Goal: Task Accomplishment & Management: Manage account settings

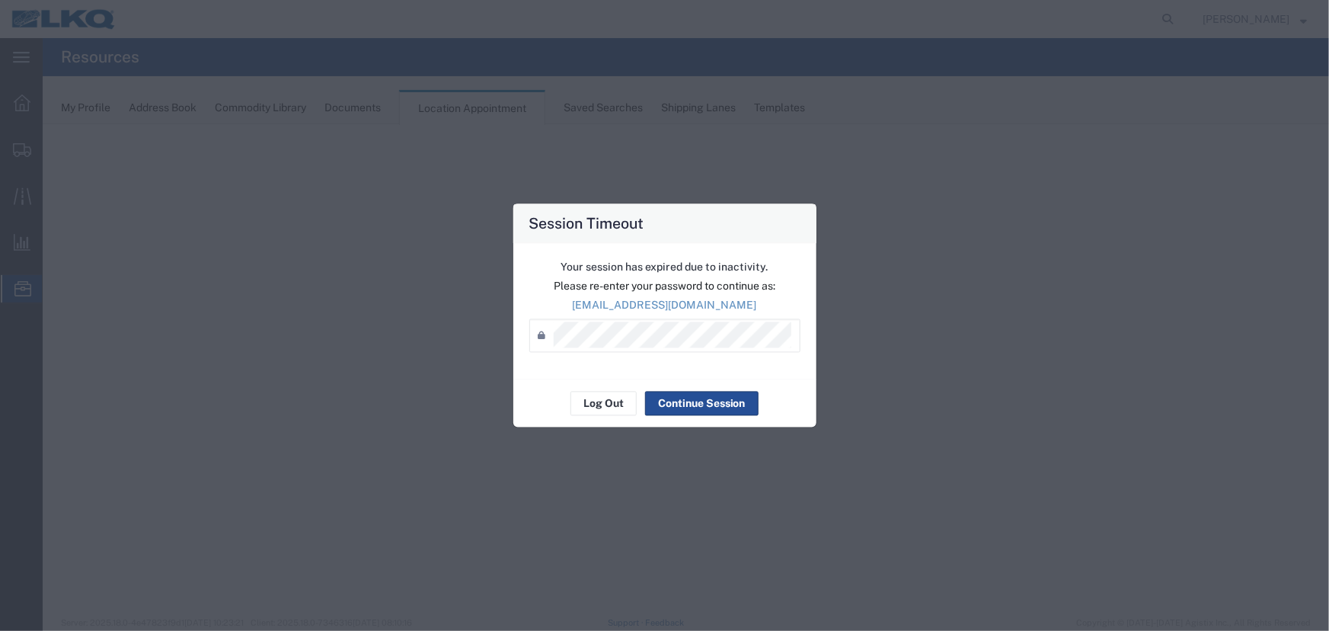
select select "27634"
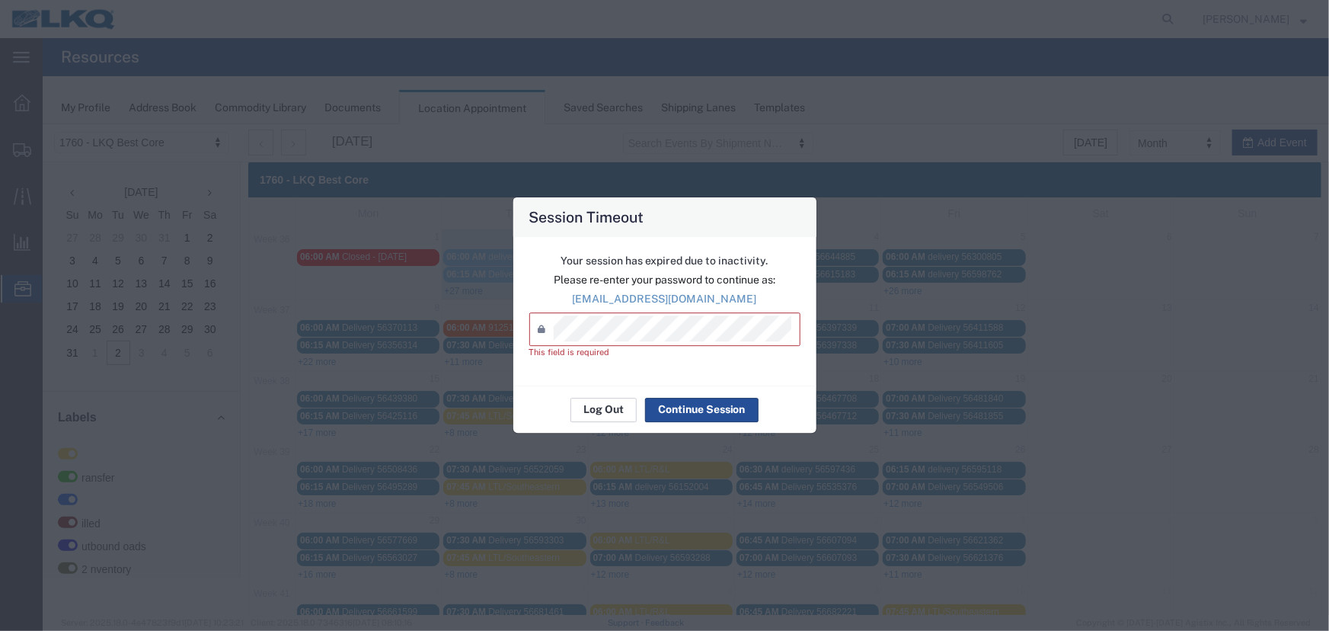
click at [611, 403] on button "Log Out" at bounding box center [603, 410] width 66 height 24
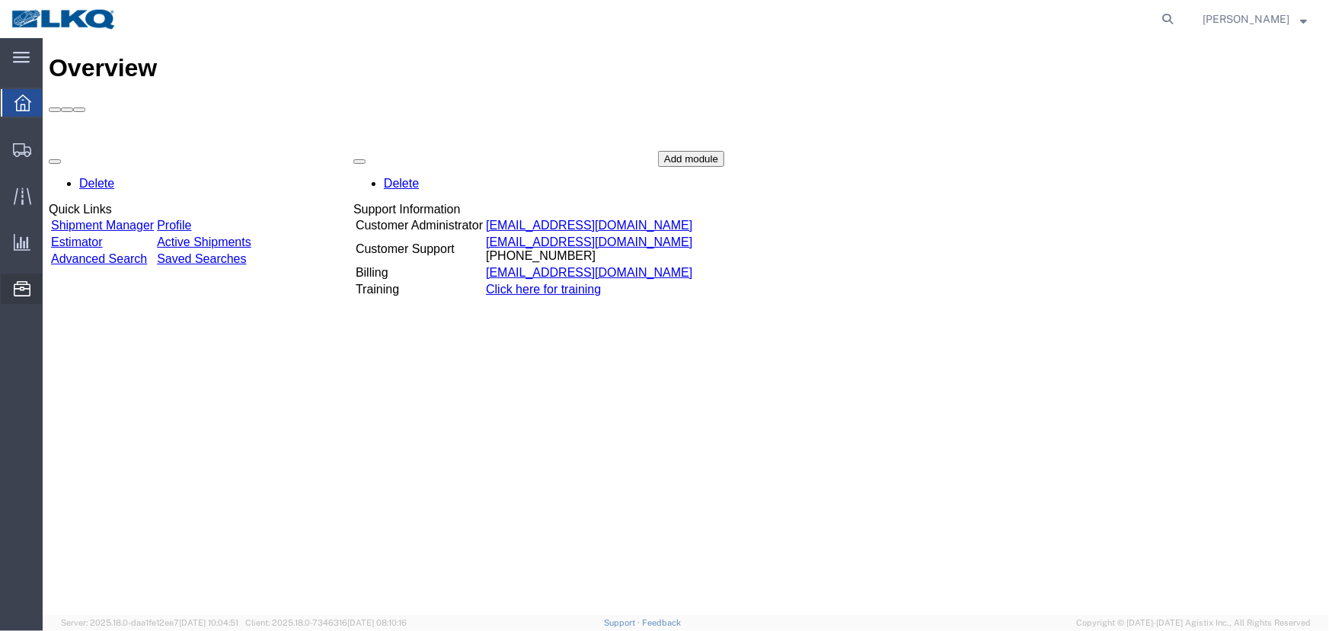
click at [0, 0] on span "Location Appointment" at bounding box center [0, 0] width 0 height 0
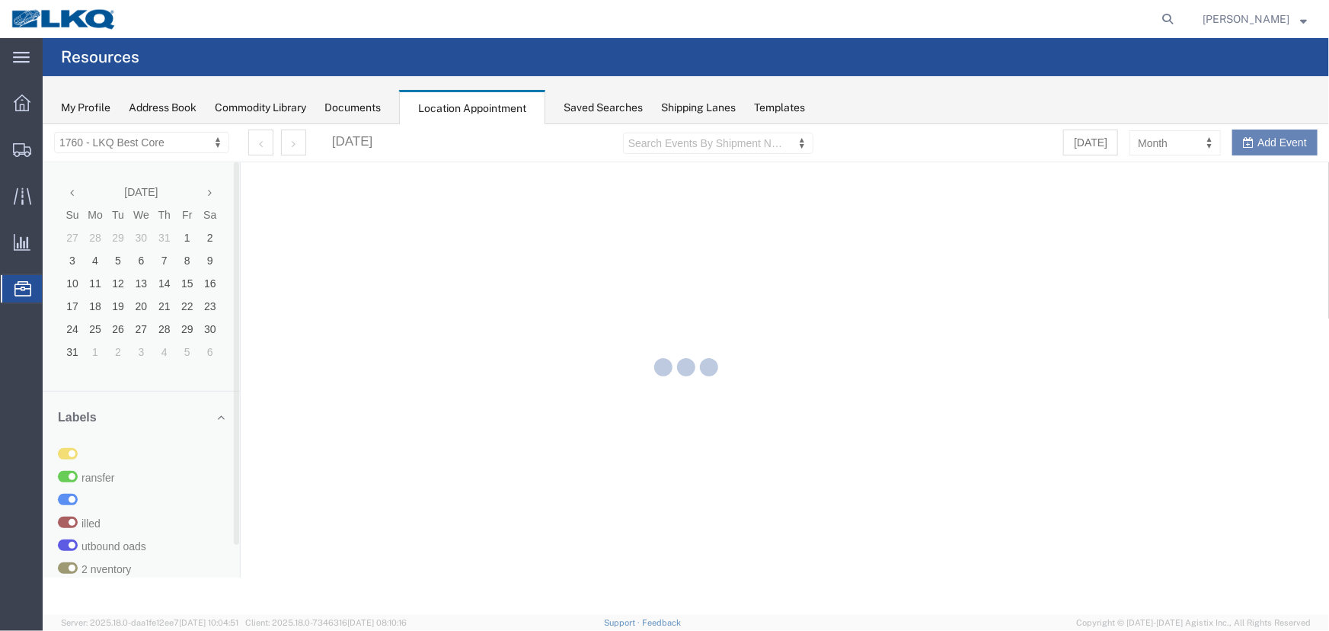
select select "27634"
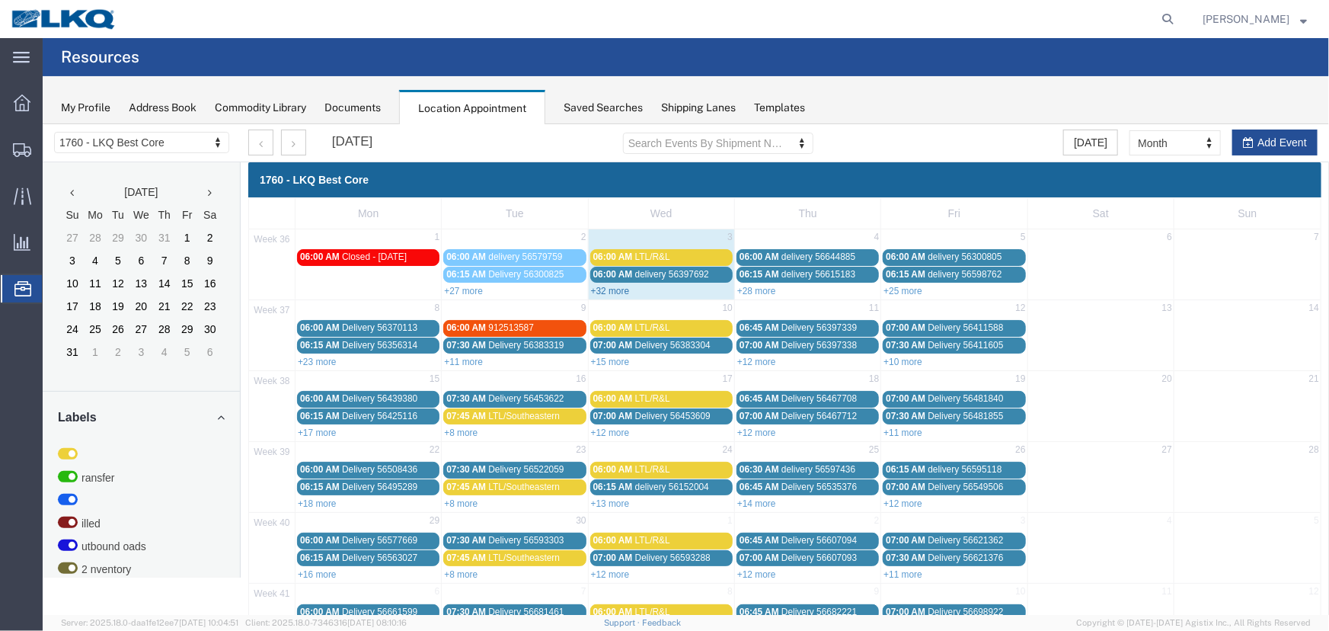
click at [602, 286] on link "+32 more" at bounding box center [609, 290] width 39 height 11
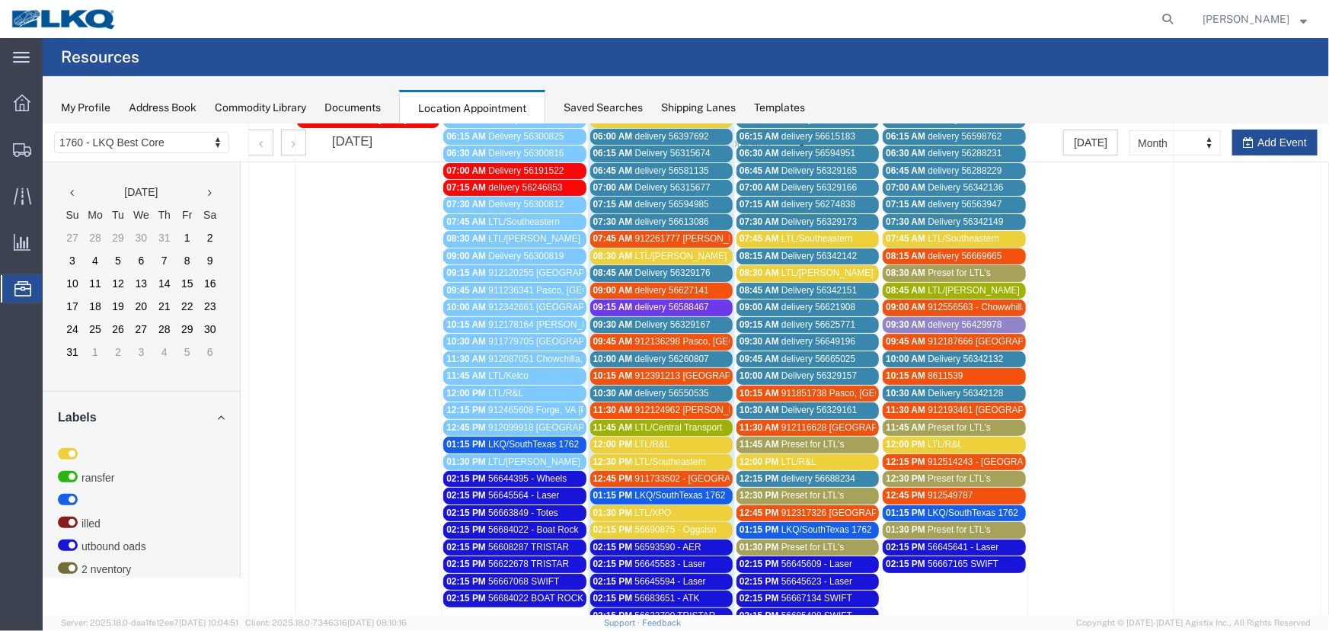
scroll to position [69, 0]
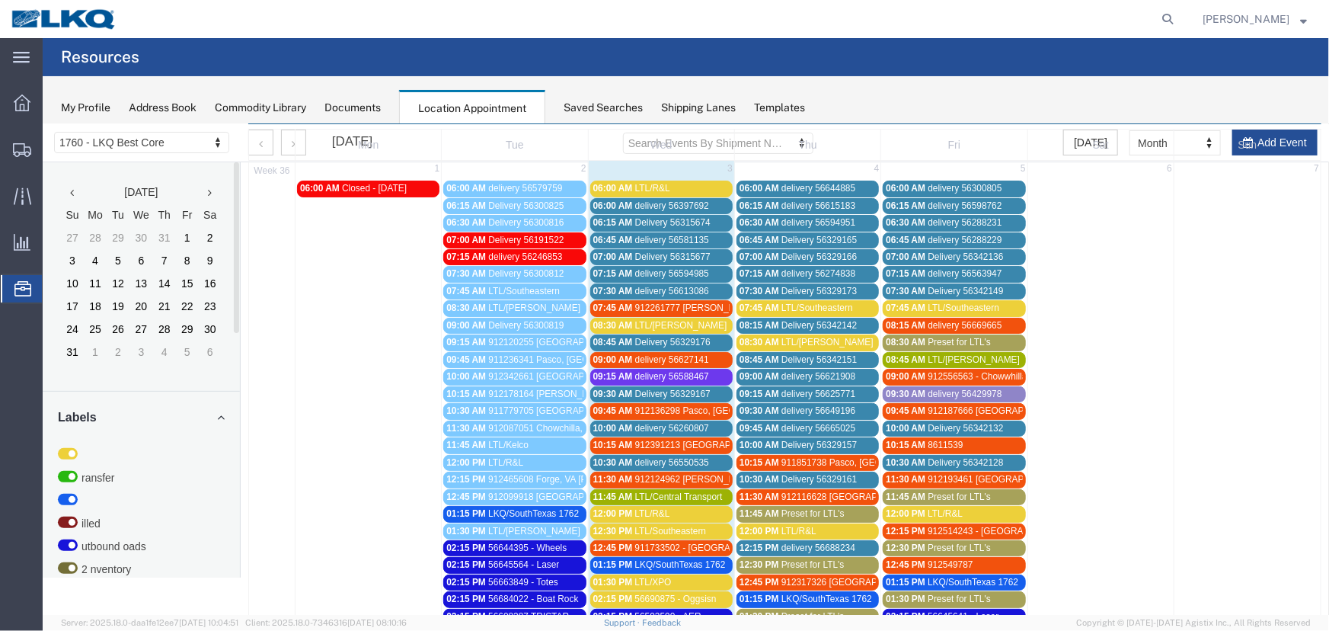
click at [784, 140] on th "Thu" at bounding box center [807, 144] width 146 height 30
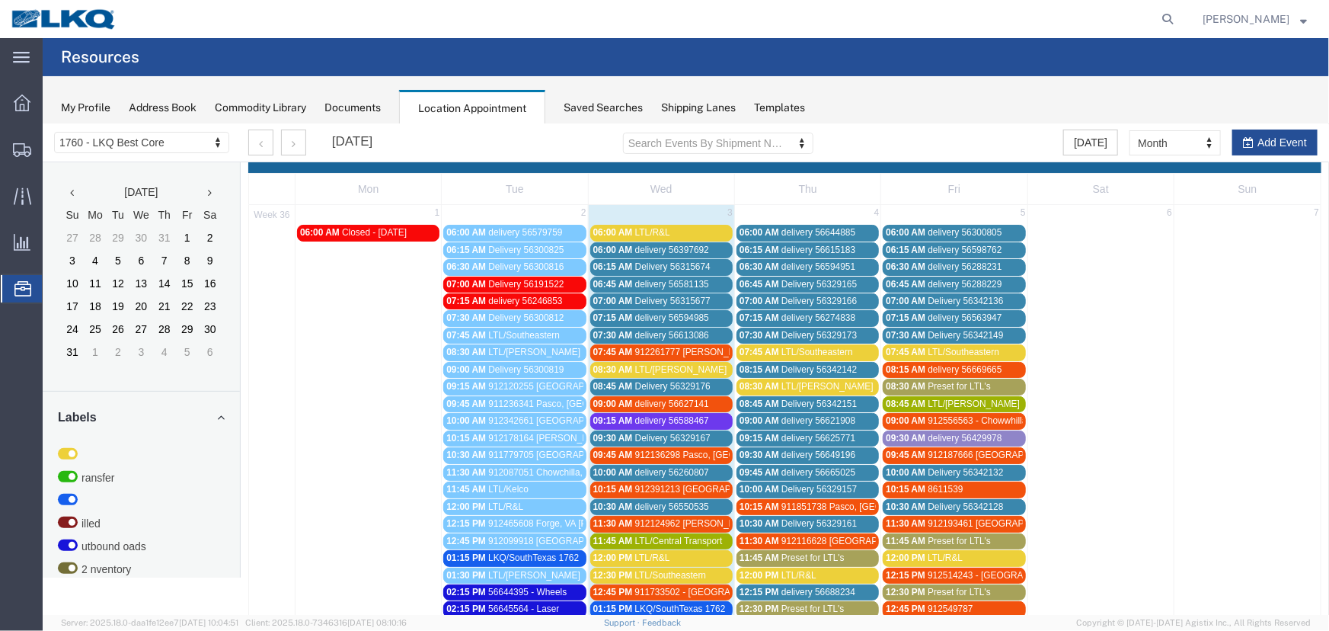
scroll to position [0, 0]
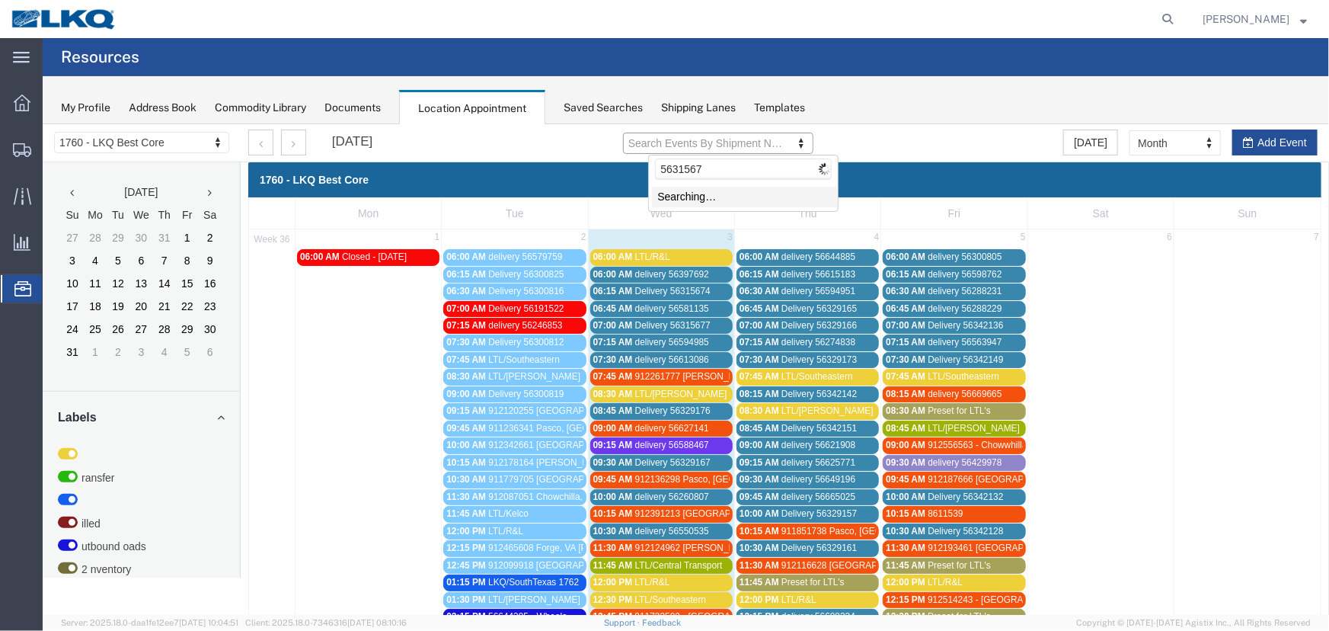
type input "56315672"
type input "56315672-8694553"
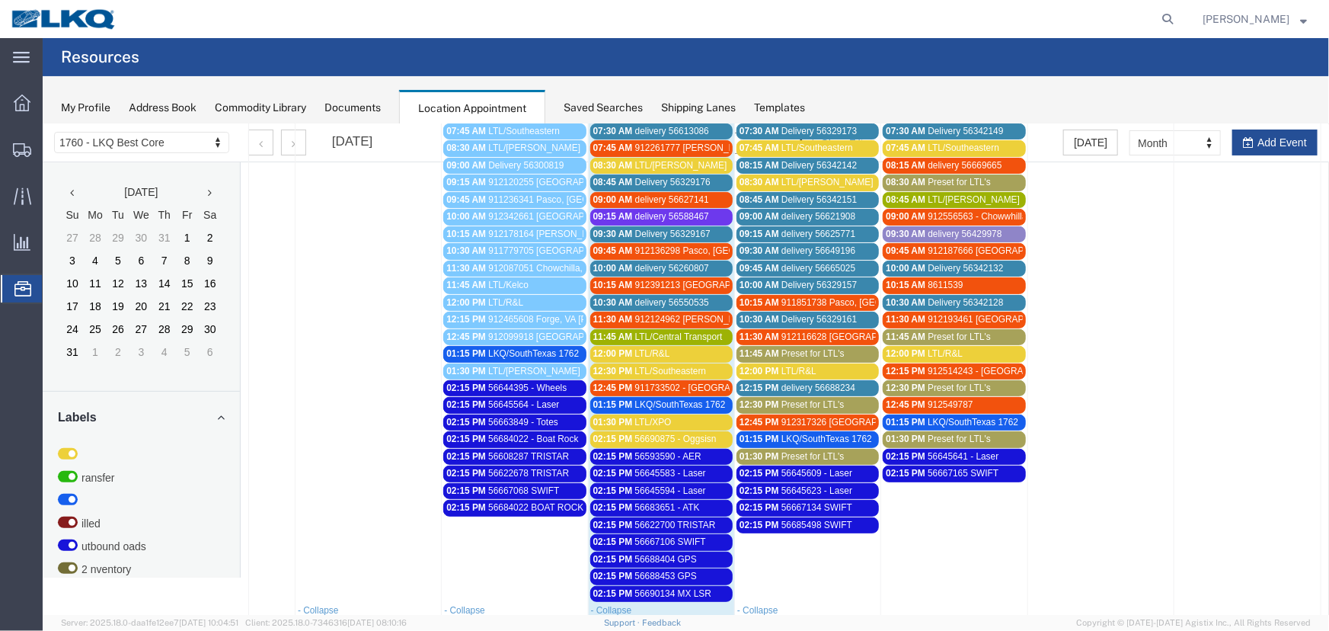
scroll to position [207, 0]
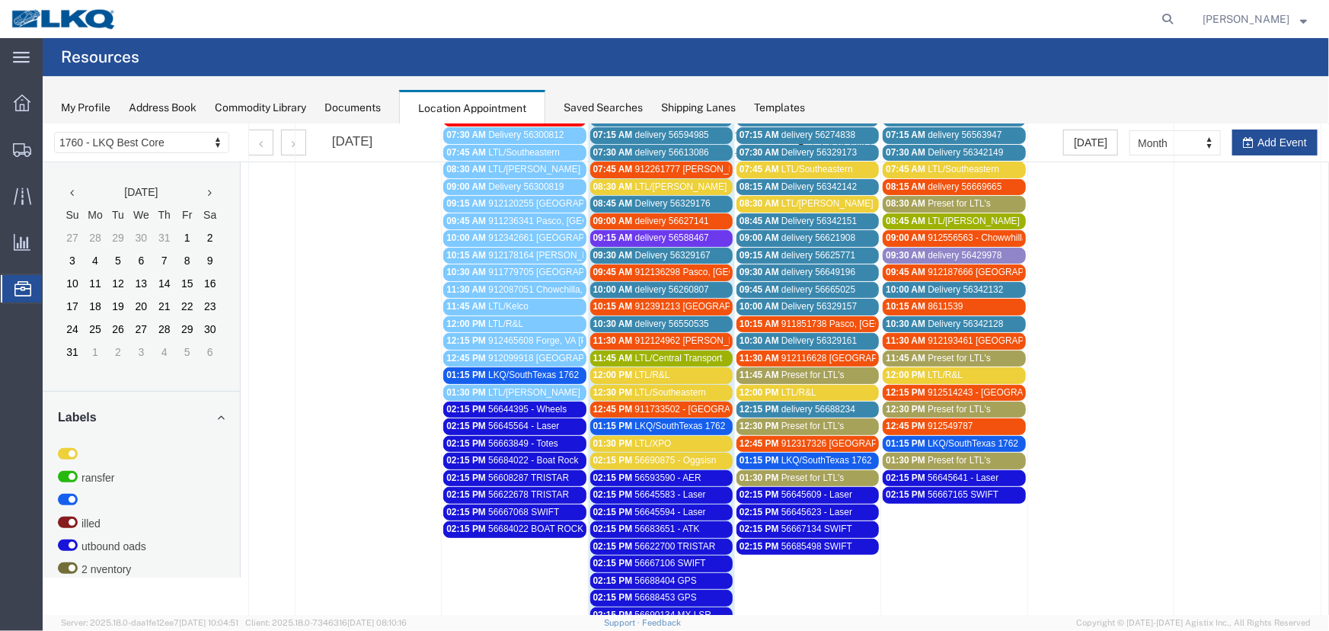
click at [781, 471] on span "Preset for LTL's" at bounding box center [812, 476] width 63 height 11
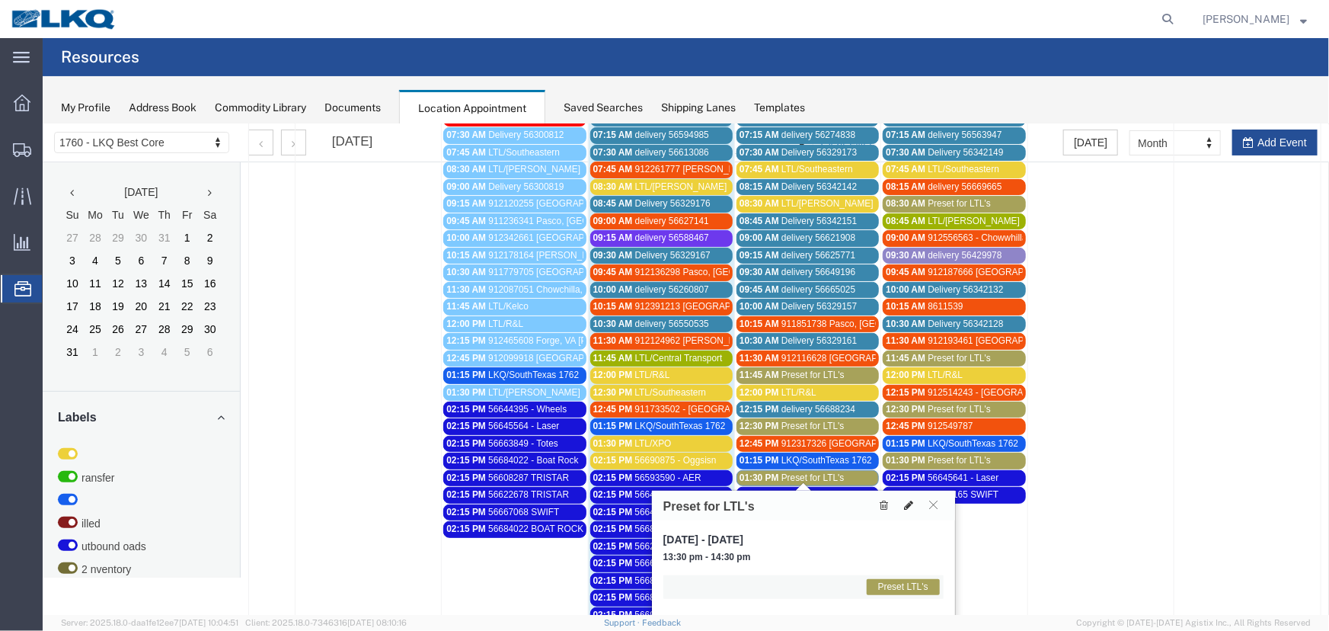
click at [908, 503] on icon at bounding box center [907, 504] width 9 height 11
select select "1"
select select "420"
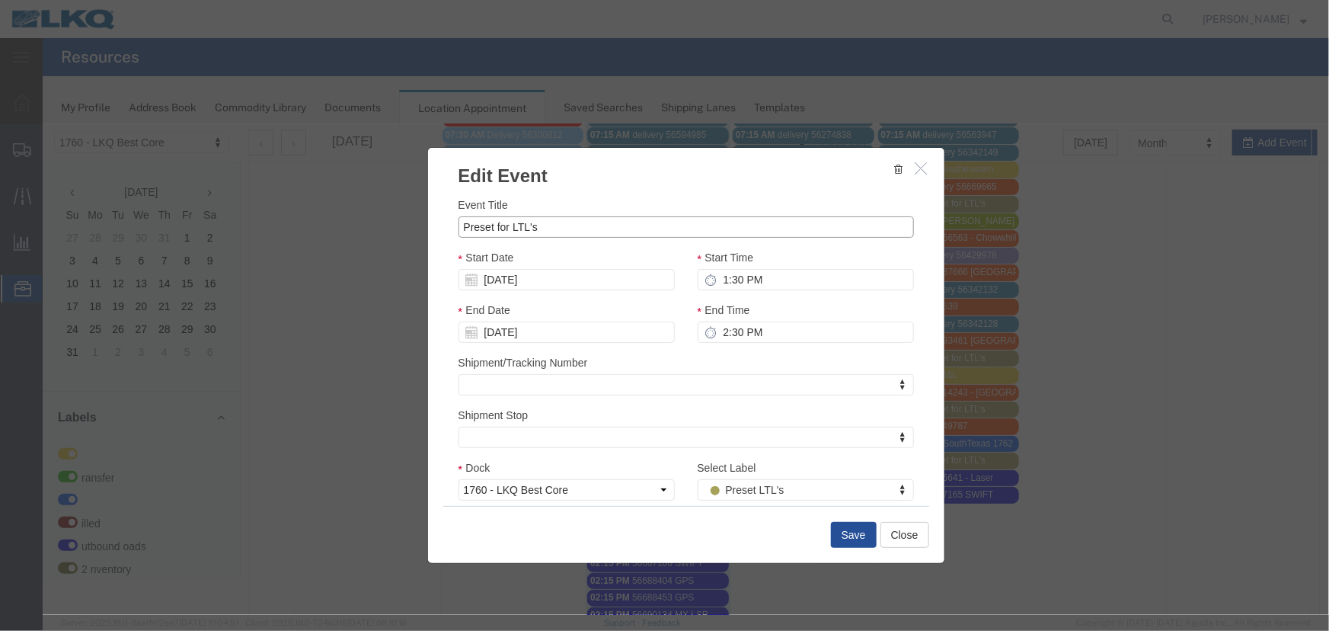
drag, startPoint x: 530, startPoint y: 228, endPoint x: 321, endPoint y: 228, distance: 209.4
click at [321, 228] on div "Edit Event Event Title Preset for LTL's Start Date 09/04/2025 Start Time 1:30 P…" at bounding box center [685, 368] width 1286 height 490
type input "LTL/Saia"
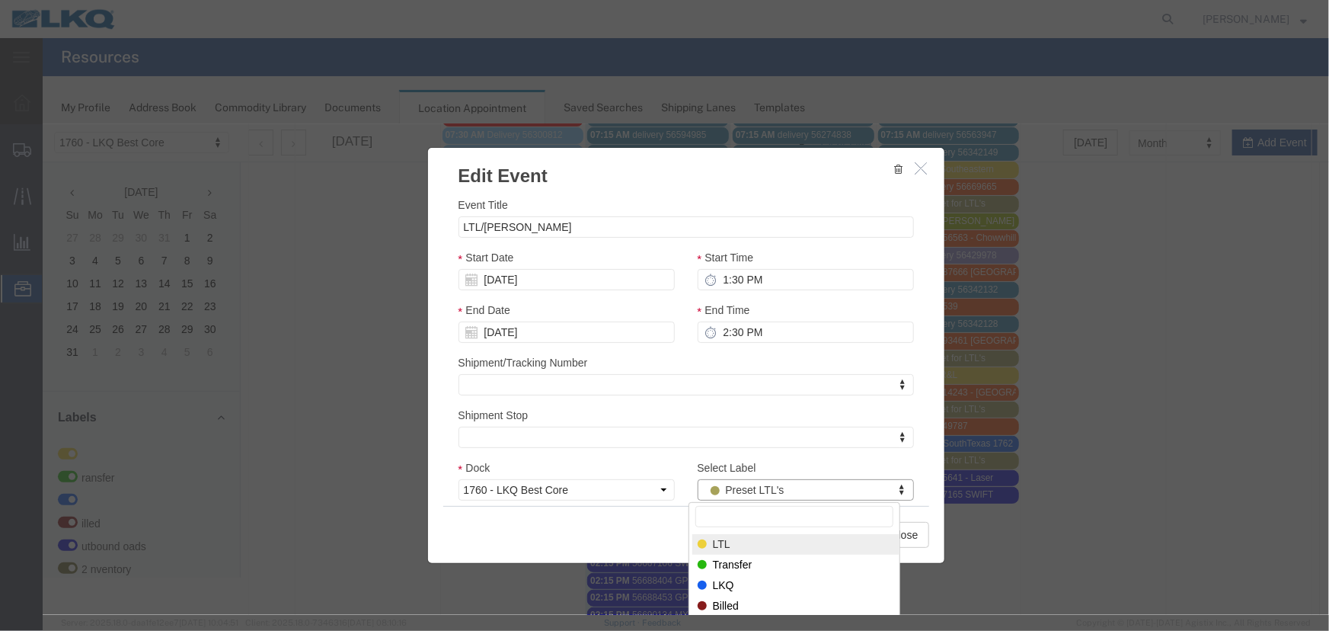
select select "25"
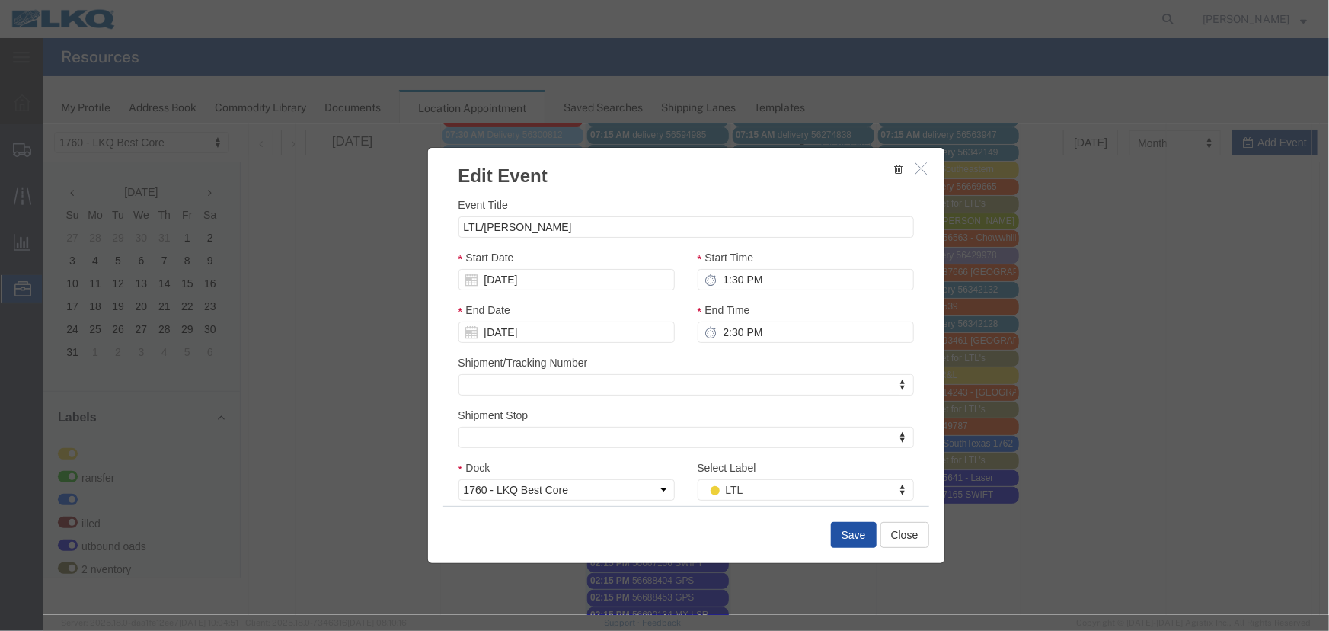
click at [845, 539] on button "Save" at bounding box center [853, 534] width 46 height 26
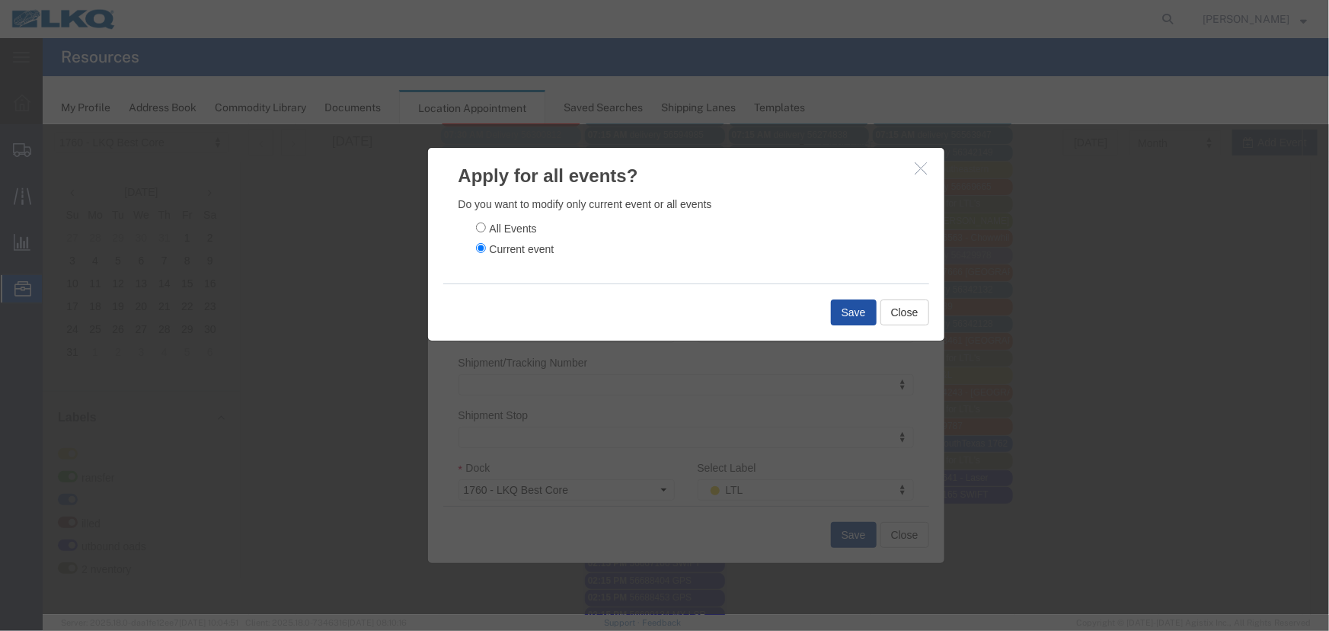
click at [850, 311] on button "Save" at bounding box center [853, 312] width 46 height 26
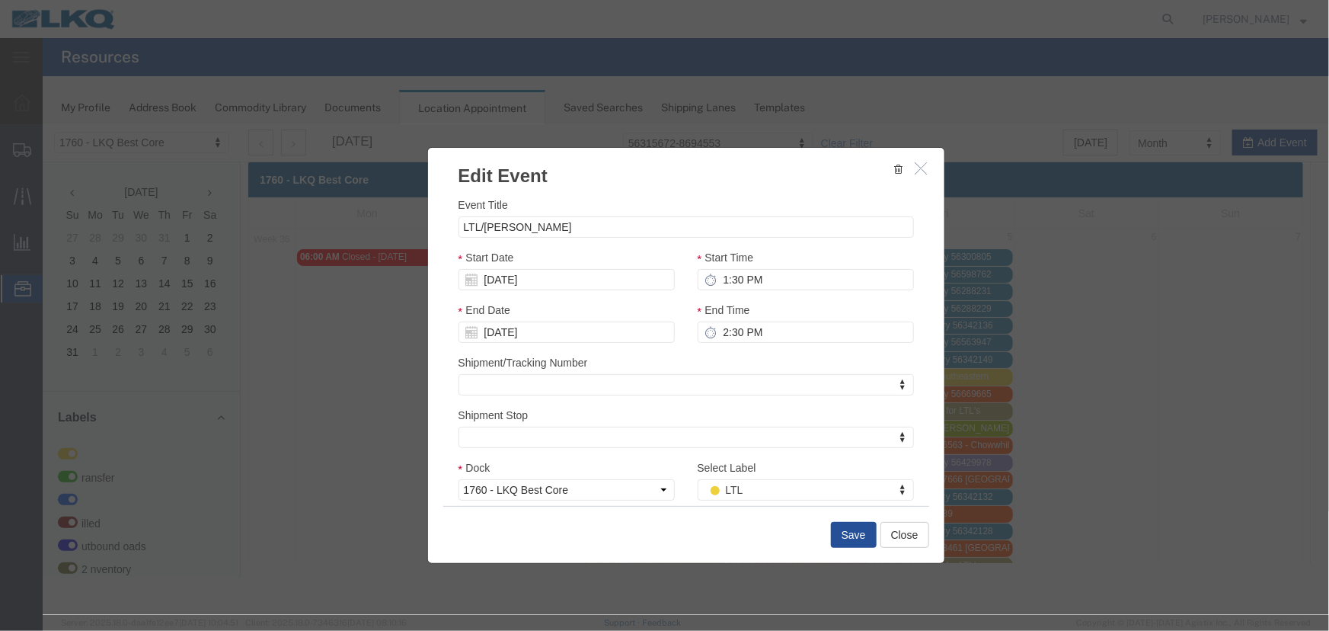
scroll to position [0, 0]
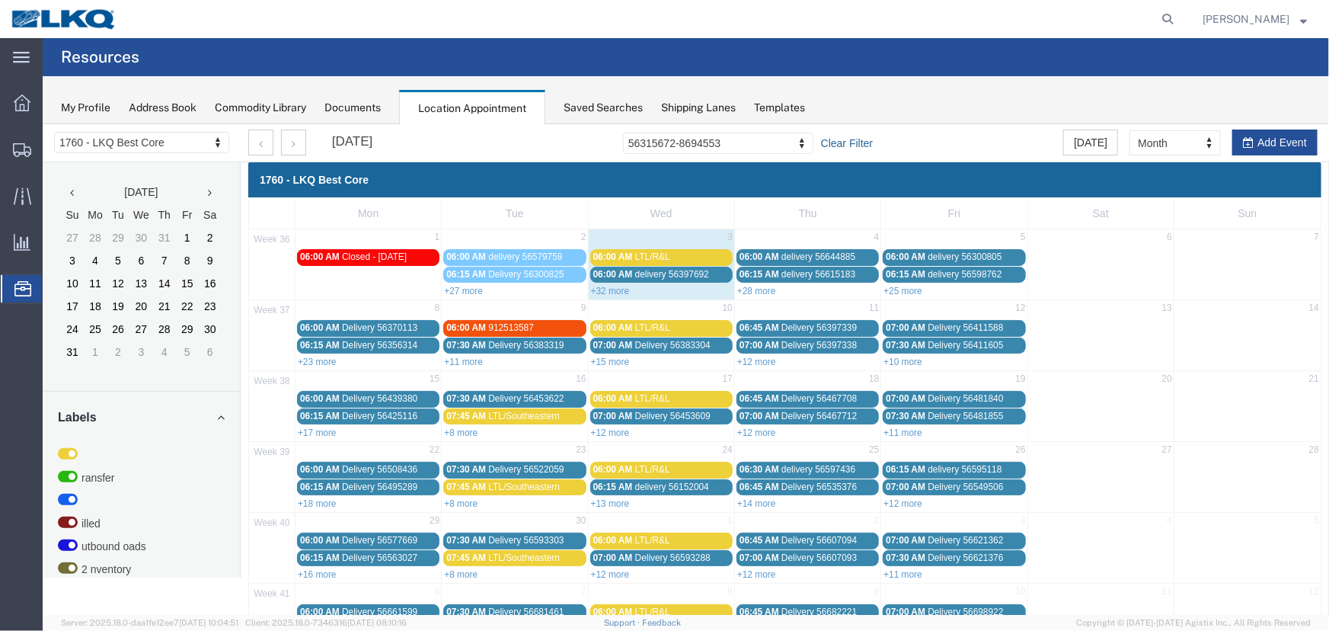
drag, startPoint x: 867, startPoint y: 148, endPoint x: 845, endPoint y: 141, distance: 23.1
click at [867, 148] on link "Clear Filter" at bounding box center [846, 142] width 52 height 15
click at [861, 139] on div "September 2025 Search Events By Shipment Number Clear Filter Today Month Month …" at bounding box center [782, 142] width 1092 height 38
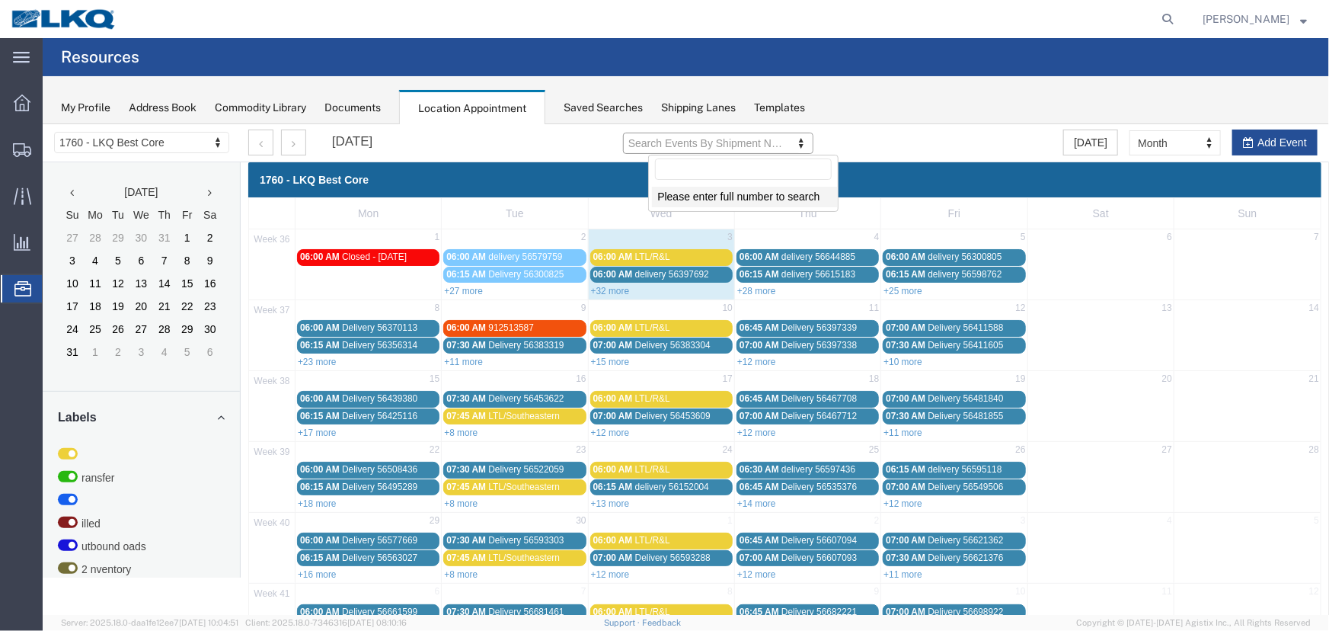
type input "56429978"
type input "56429978-7495880"
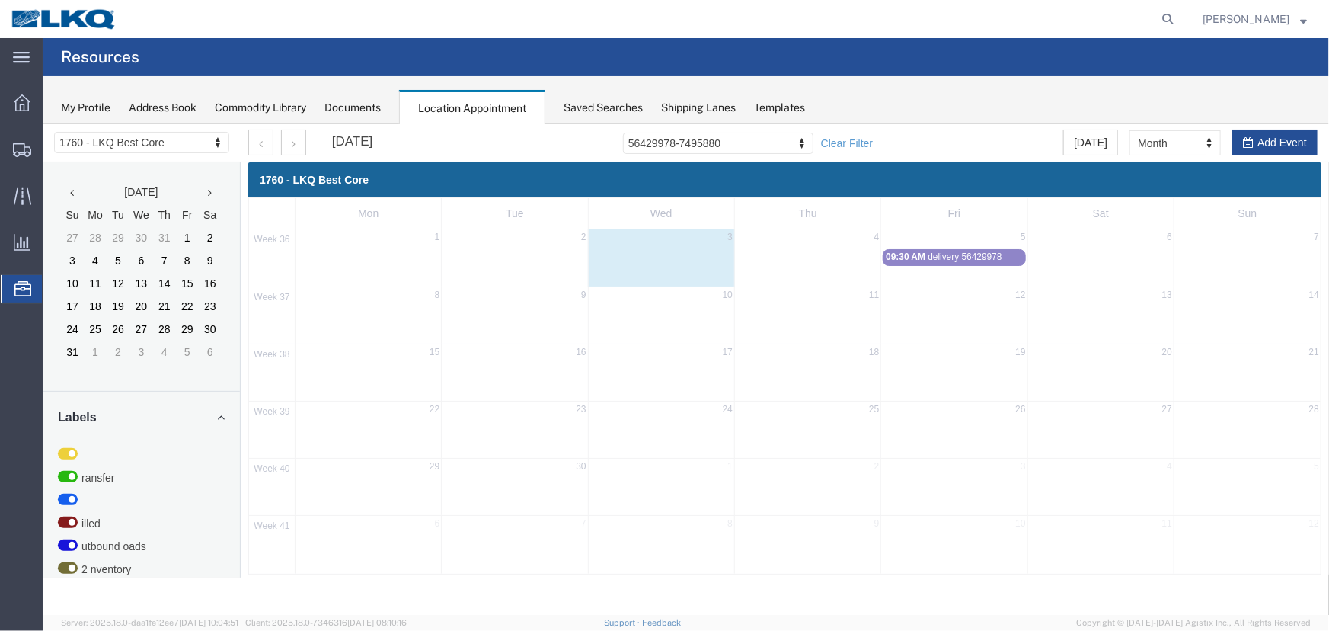
click at [864, 128] on div "September 2025 56429978-7495880 56429978-7495880 Clear Filter Today Month Month…" at bounding box center [782, 142] width 1092 height 38
click at [864, 138] on link "Clear Filter" at bounding box center [846, 142] width 52 height 15
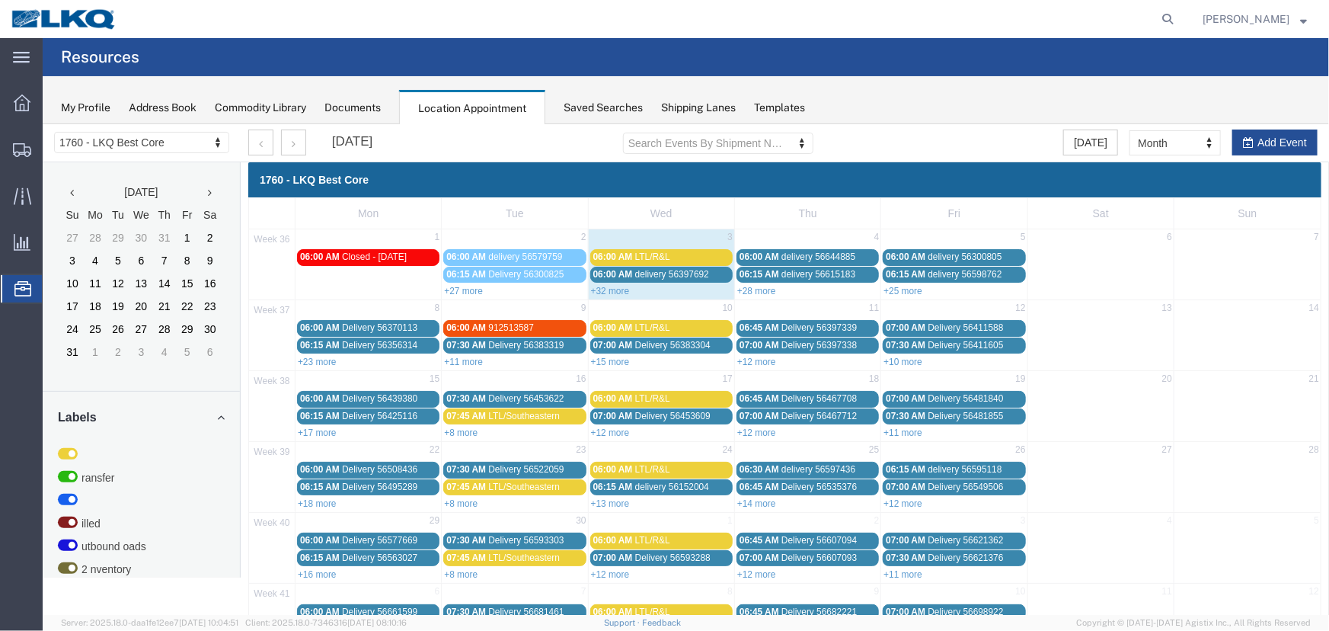
click at [880, 142] on div "September 2025 Search Events By Shipment Number Clear Filter Today Month Month …" at bounding box center [782, 142] width 1092 height 38
click at [605, 291] on link "+32 more" at bounding box center [609, 290] width 39 height 11
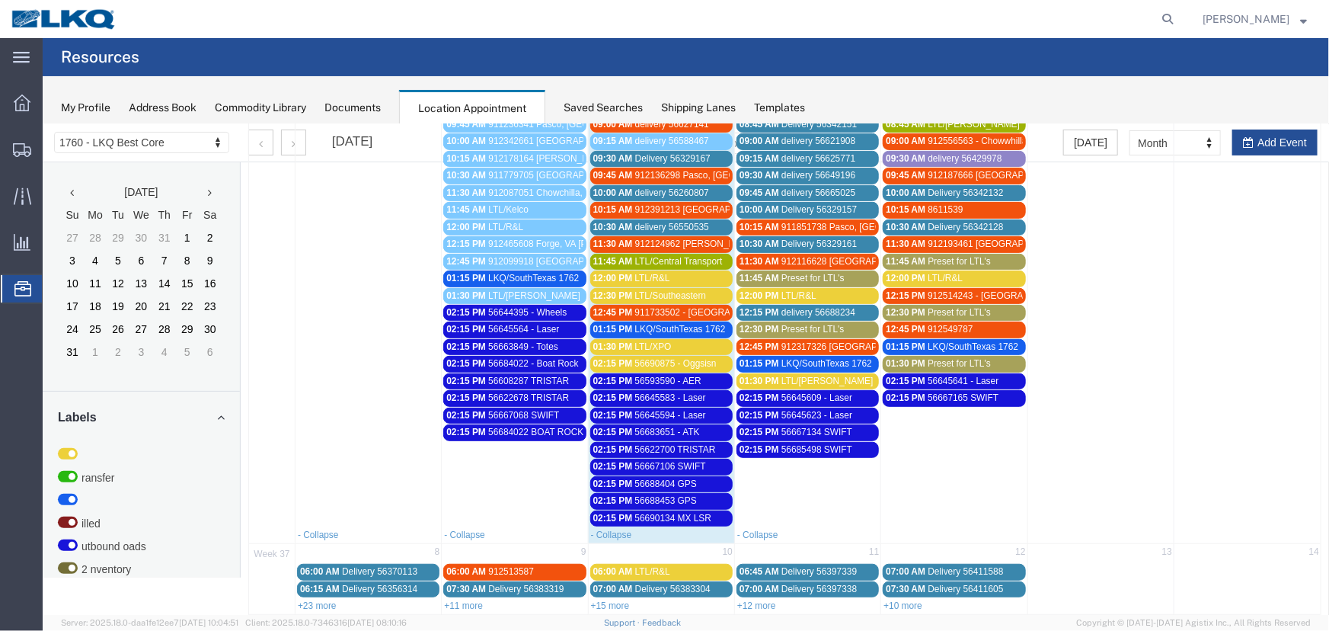
scroll to position [484, 0]
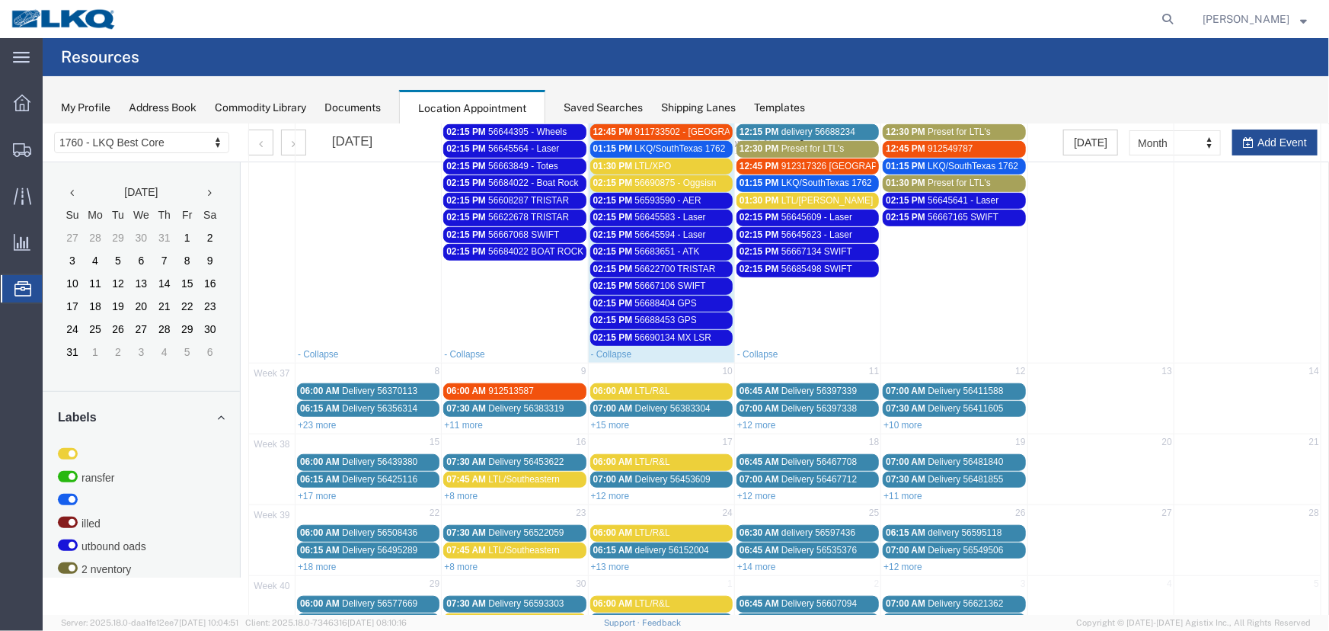
click at [634, 245] on span "56683651 - ATK" at bounding box center [666, 250] width 65 height 11
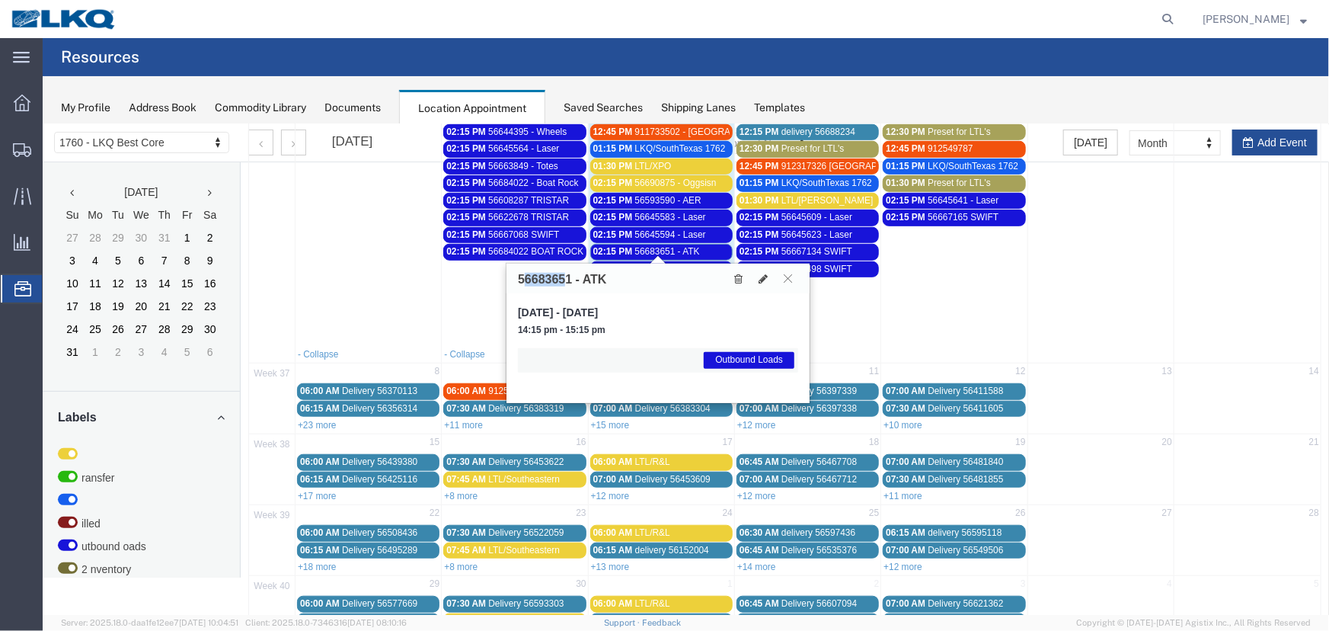
drag, startPoint x: 565, startPoint y: 277, endPoint x: 522, endPoint y: 277, distance: 42.6
click at [522, 277] on h3 "56683651 - ATK" at bounding box center [561, 279] width 89 height 14
drag, startPoint x: 574, startPoint y: 275, endPoint x: 504, endPoint y: 275, distance: 70.1
click at [505, 275] on div "56683651 - ATK Wednesday, Sep 3, 2025 - Wednesday, Sep 3, 2025 14:15 pm - 15:15…" at bounding box center [657, 332] width 305 height 140
copy h3 "56683651"
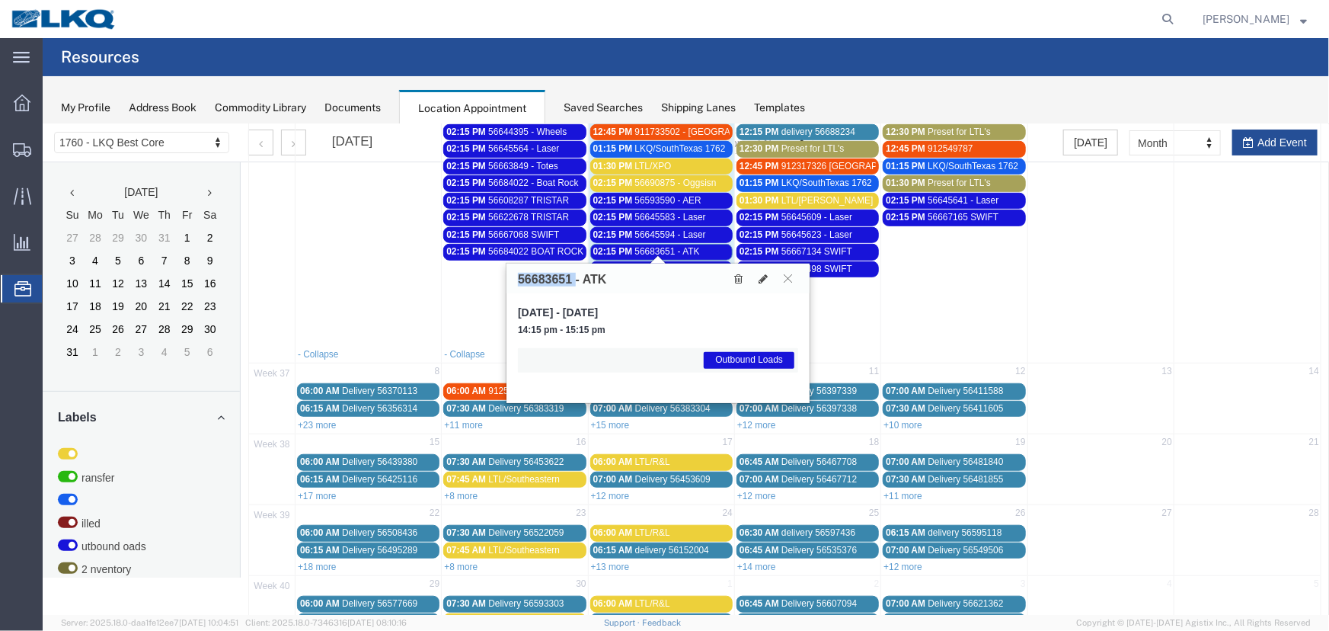
click at [634, 245] on span "56683651 - ATK" at bounding box center [666, 250] width 65 height 11
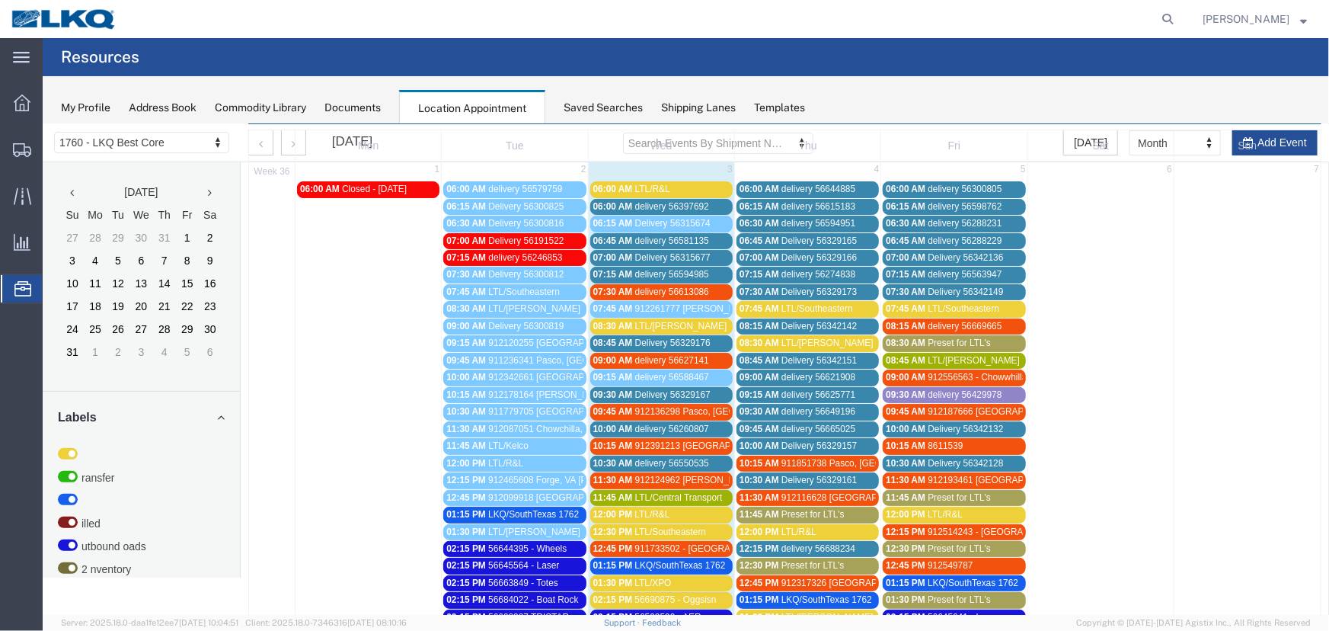
scroll to position [0, 0]
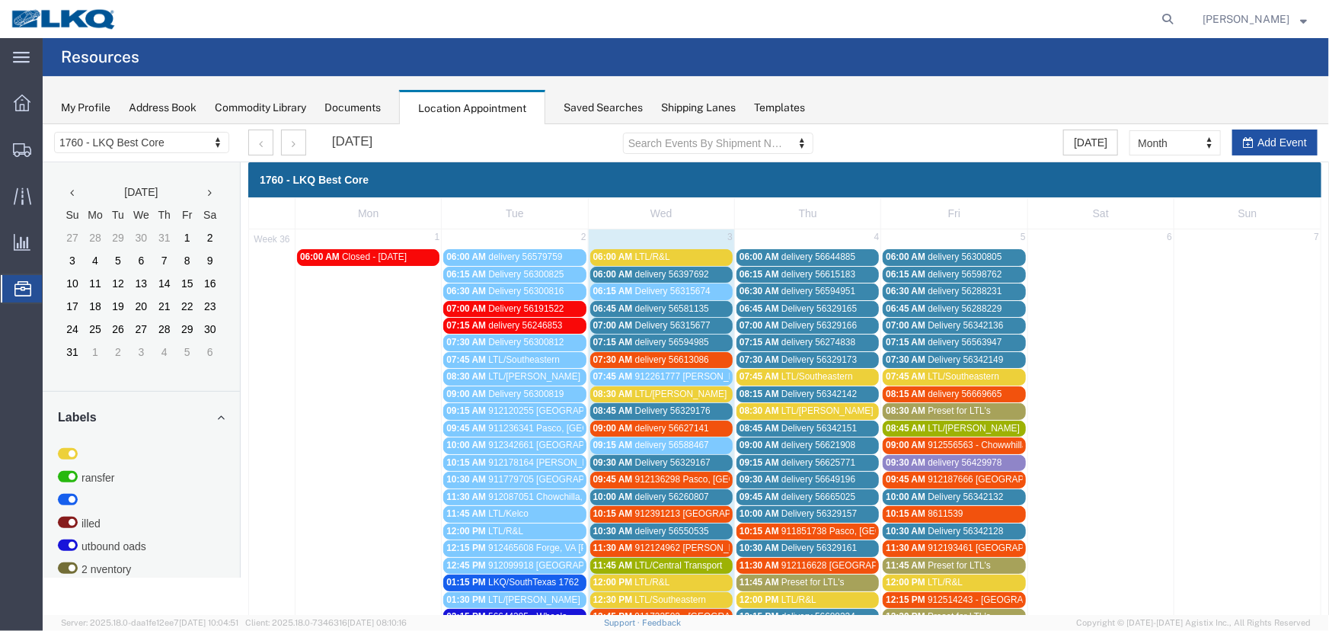
click at [1247, 136] on button "Add Event" at bounding box center [1273, 142] width 85 height 26
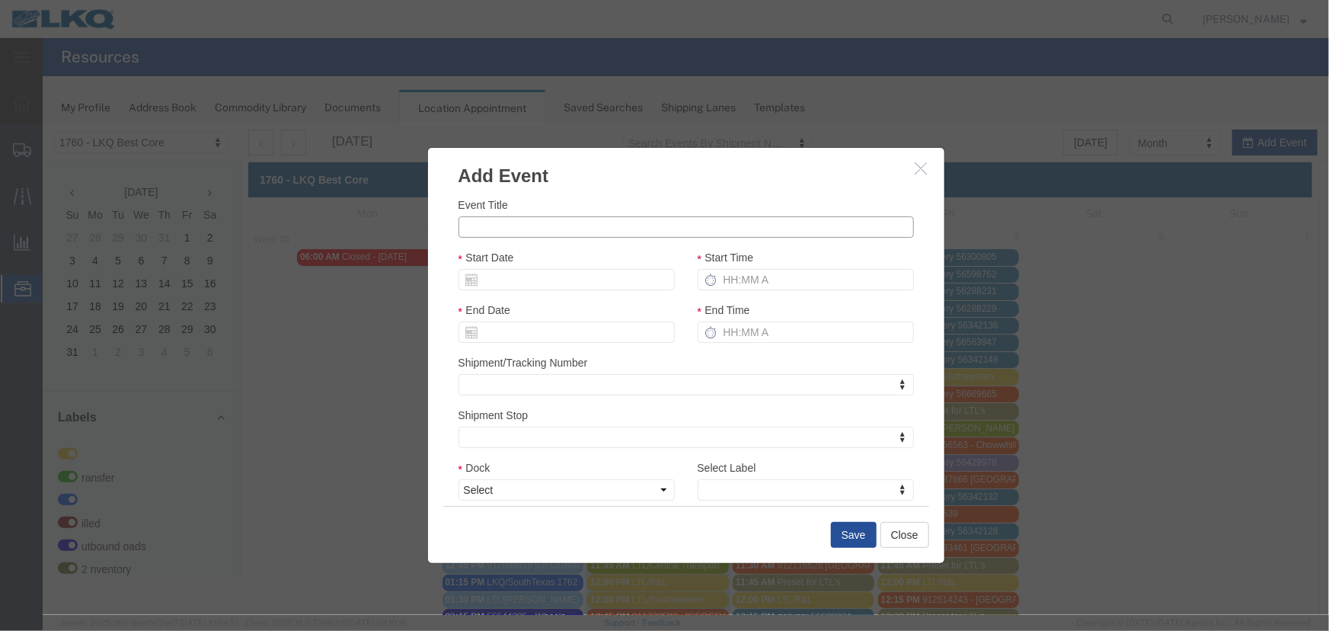
click at [493, 223] on input "Event Title" at bounding box center [685, 226] width 455 height 21
paste input "56699229"
type input "56699229 - ATK (Heads)"
click at [591, 280] on input "Start Date" at bounding box center [566, 278] width 216 height 21
click at [567, 352] on td "4" at bounding box center [560, 351] width 23 height 23
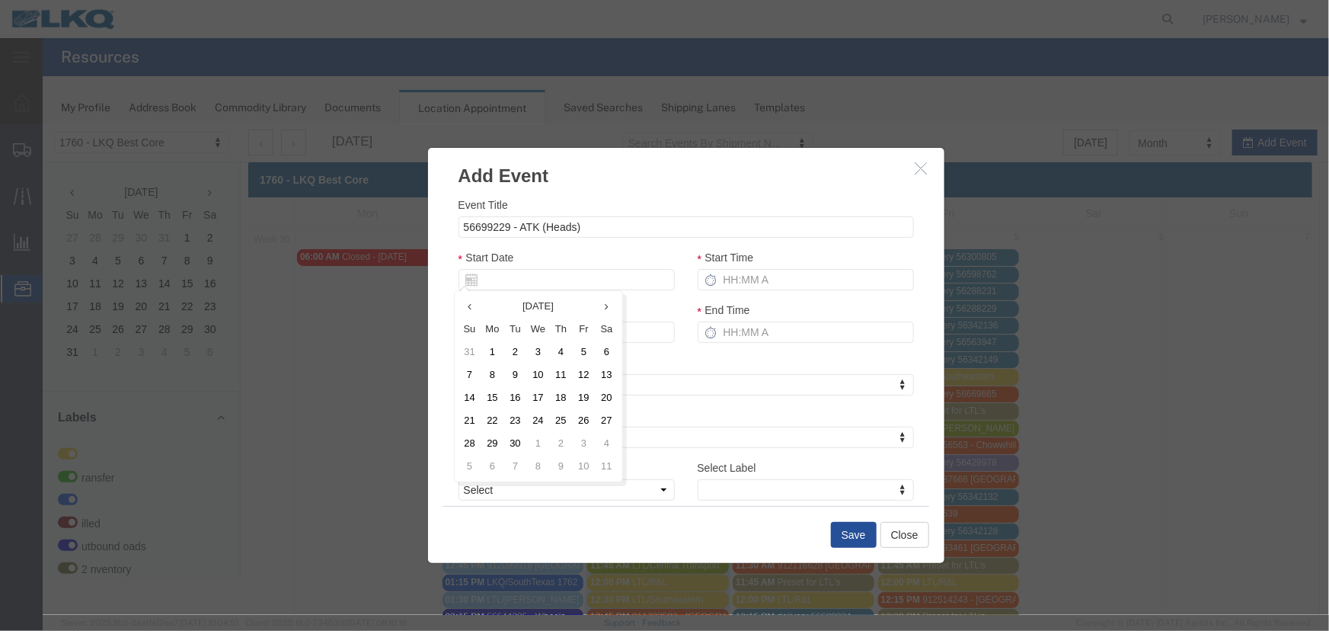
type input "[DATE]"
click at [773, 273] on input "Start Time" at bounding box center [805, 278] width 216 height 21
type input "2:15 PM"
type input "3:15 PM"
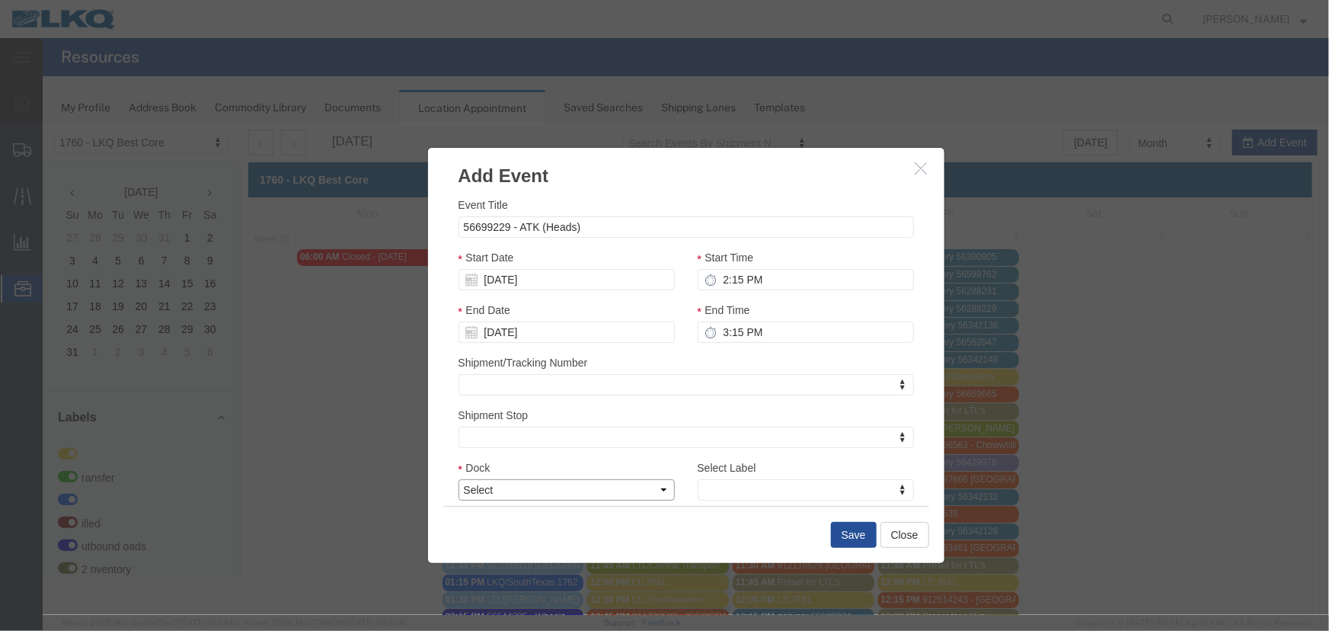
click at [525, 481] on select "Select 1760 - LKQ Best Core 1760 - Outbound Loads" at bounding box center [566, 488] width 216 height 21
select select "1"
click at [458, 478] on select "Select 1760 - LKQ Best Core 1760 - Outbound Loads" at bounding box center [566, 488] width 216 height 21
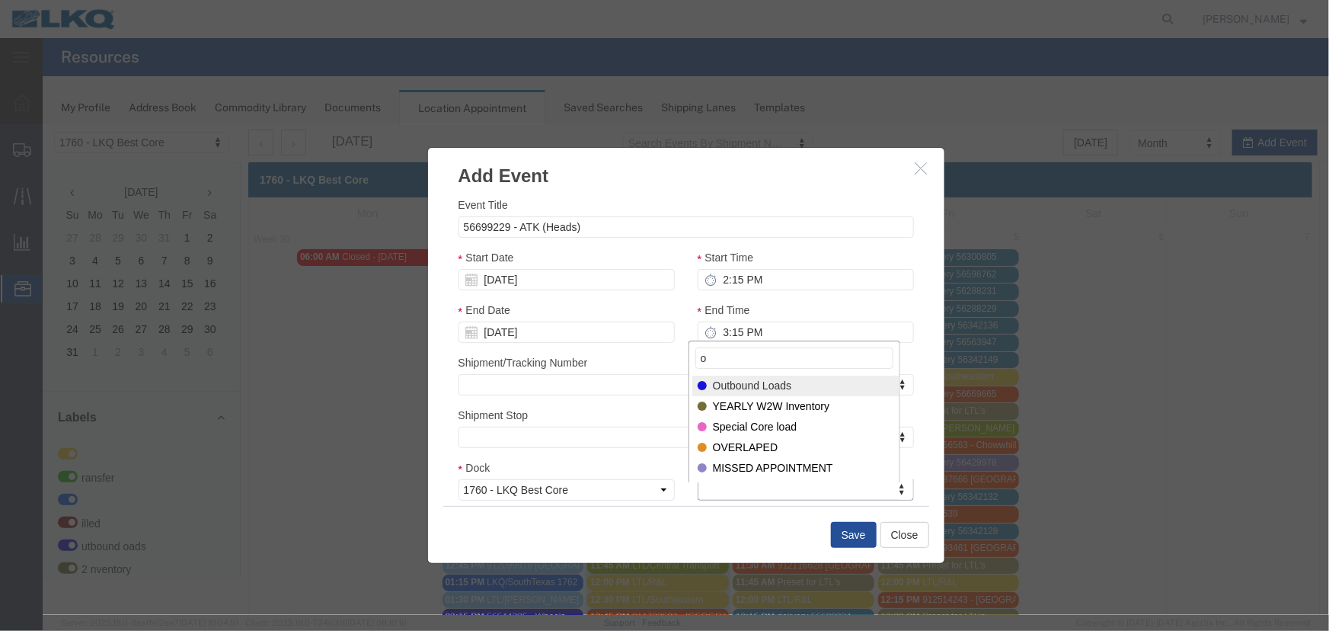
type input "o"
select select "80"
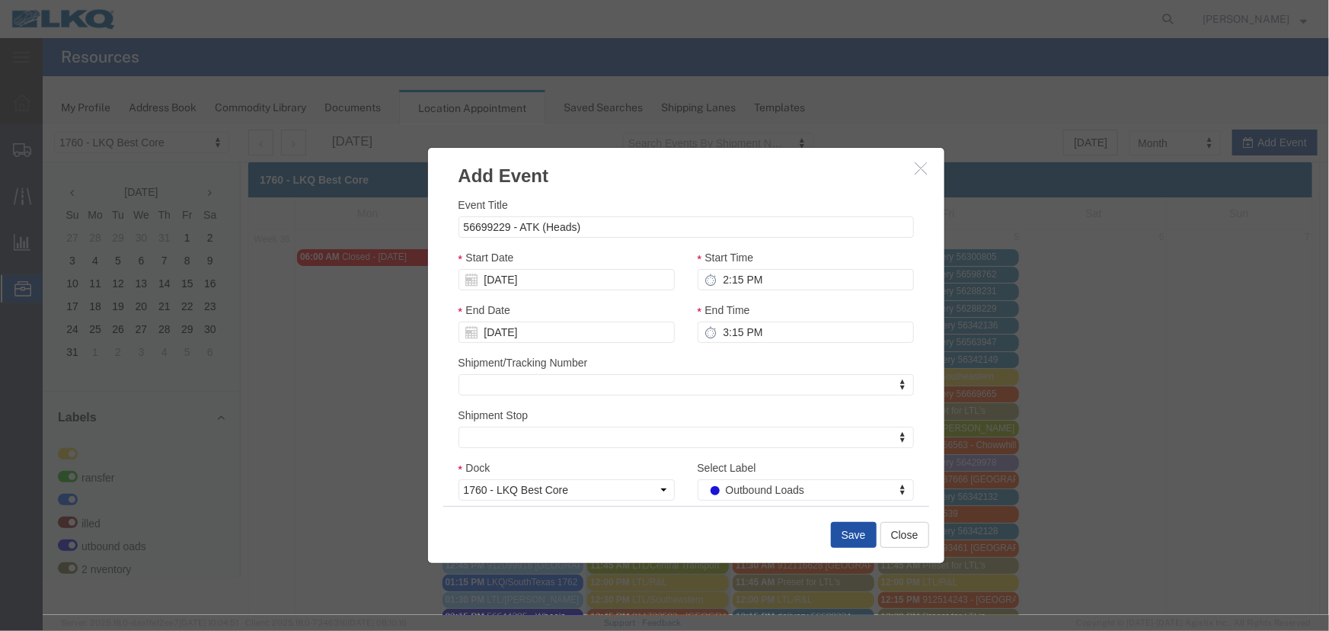
click at [837, 537] on button "Save" at bounding box center [853, 534] width 46 height 26
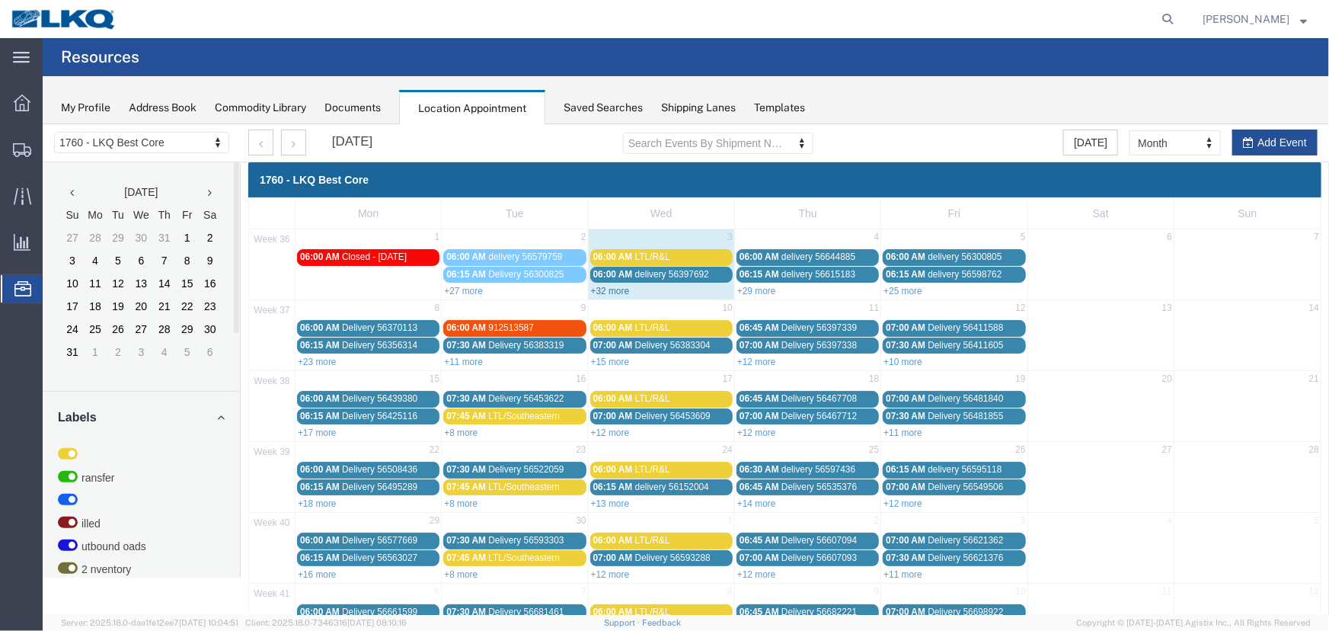
click at [605, 289] on link "+32 more" at bounding box center [609, 290] width 39 height 11
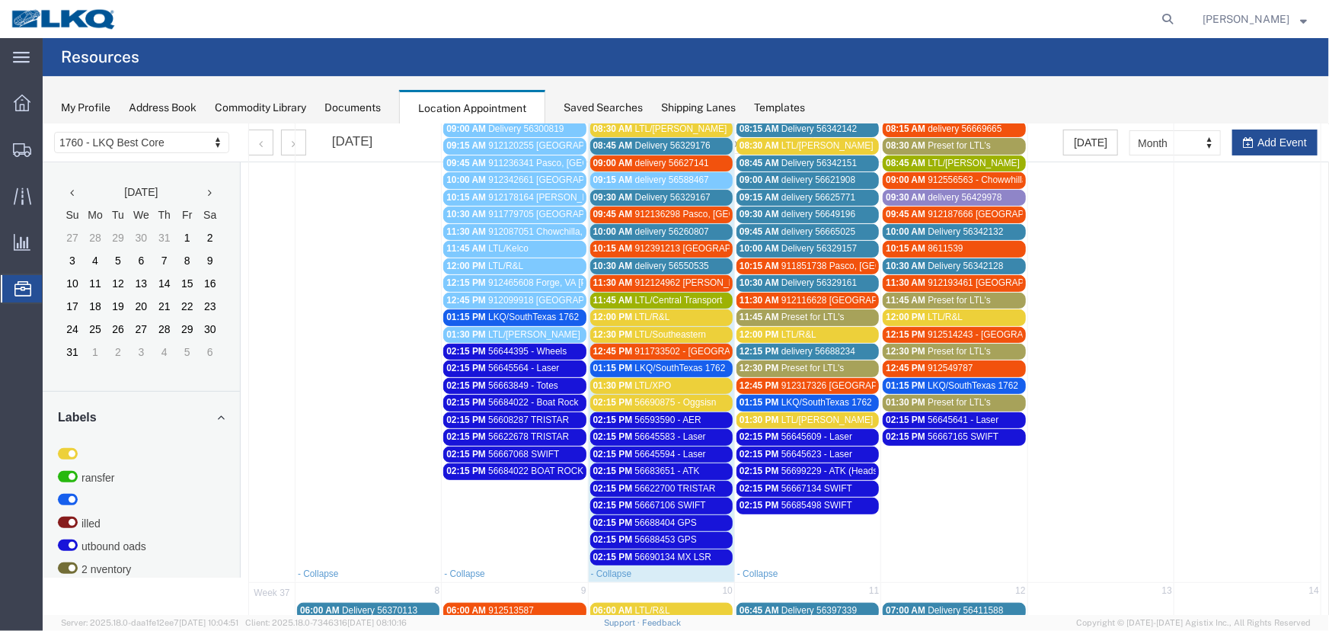
scroll to position [259, 0]
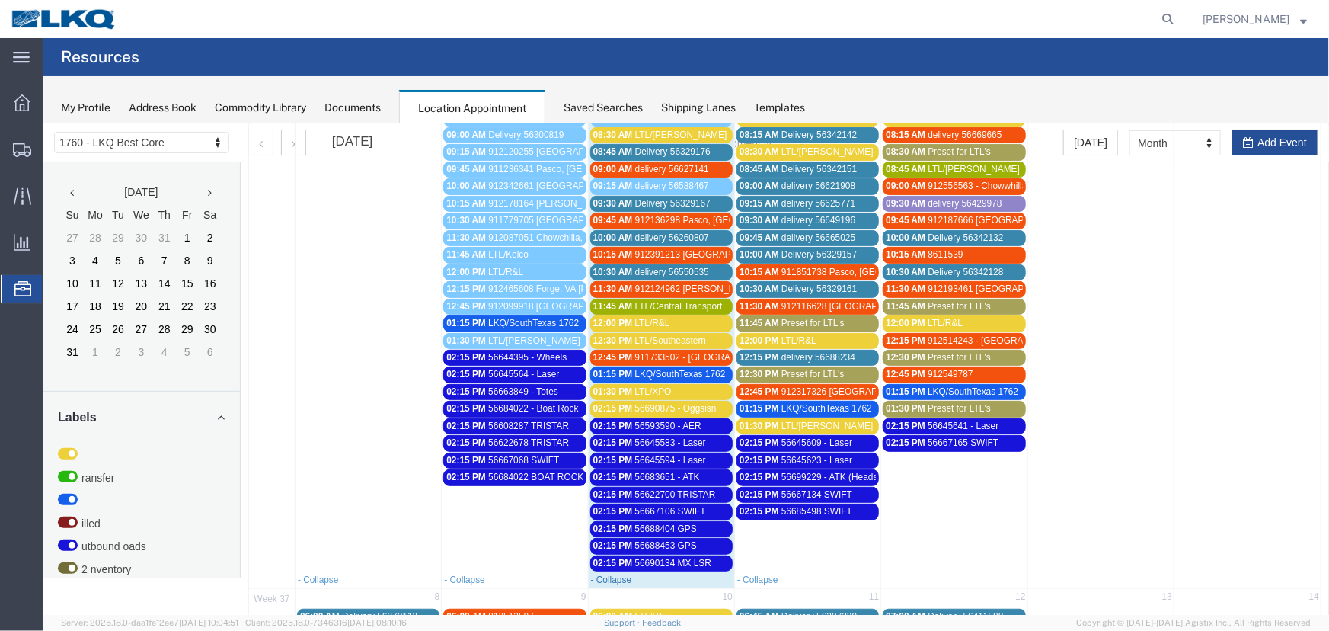
click at [613, 575] on link "- Collapse" at bounding box center [610, 578] width 41 height 11
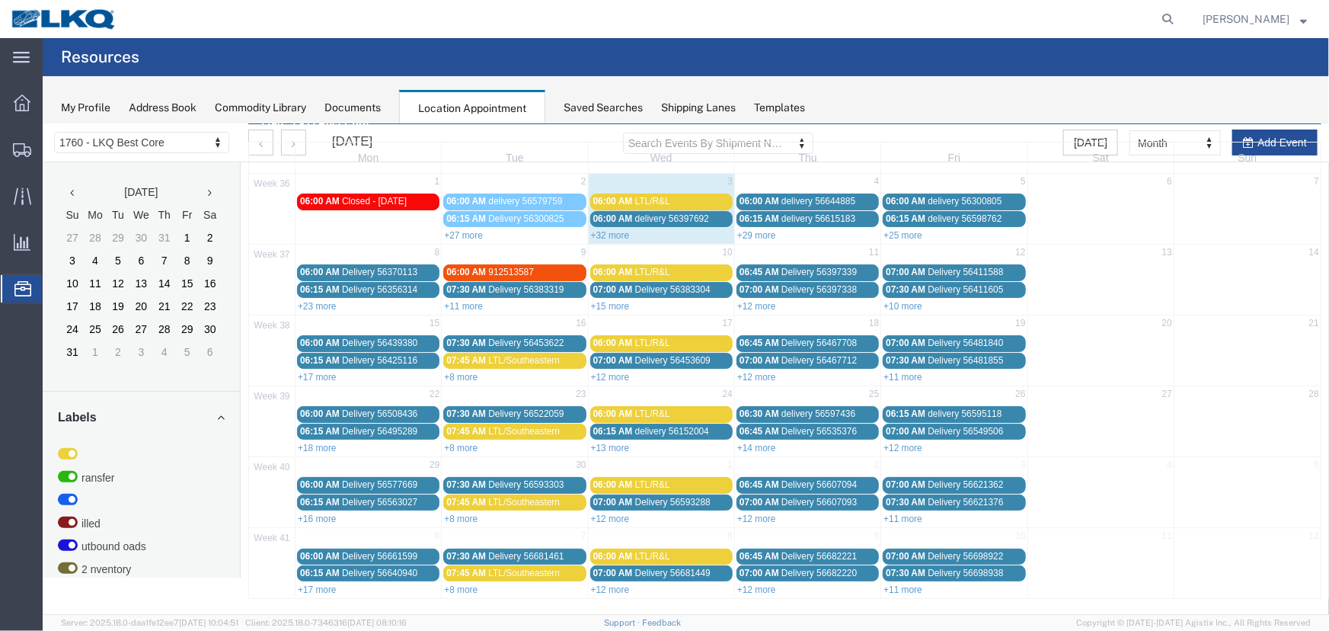
scroll to position [52, 0]
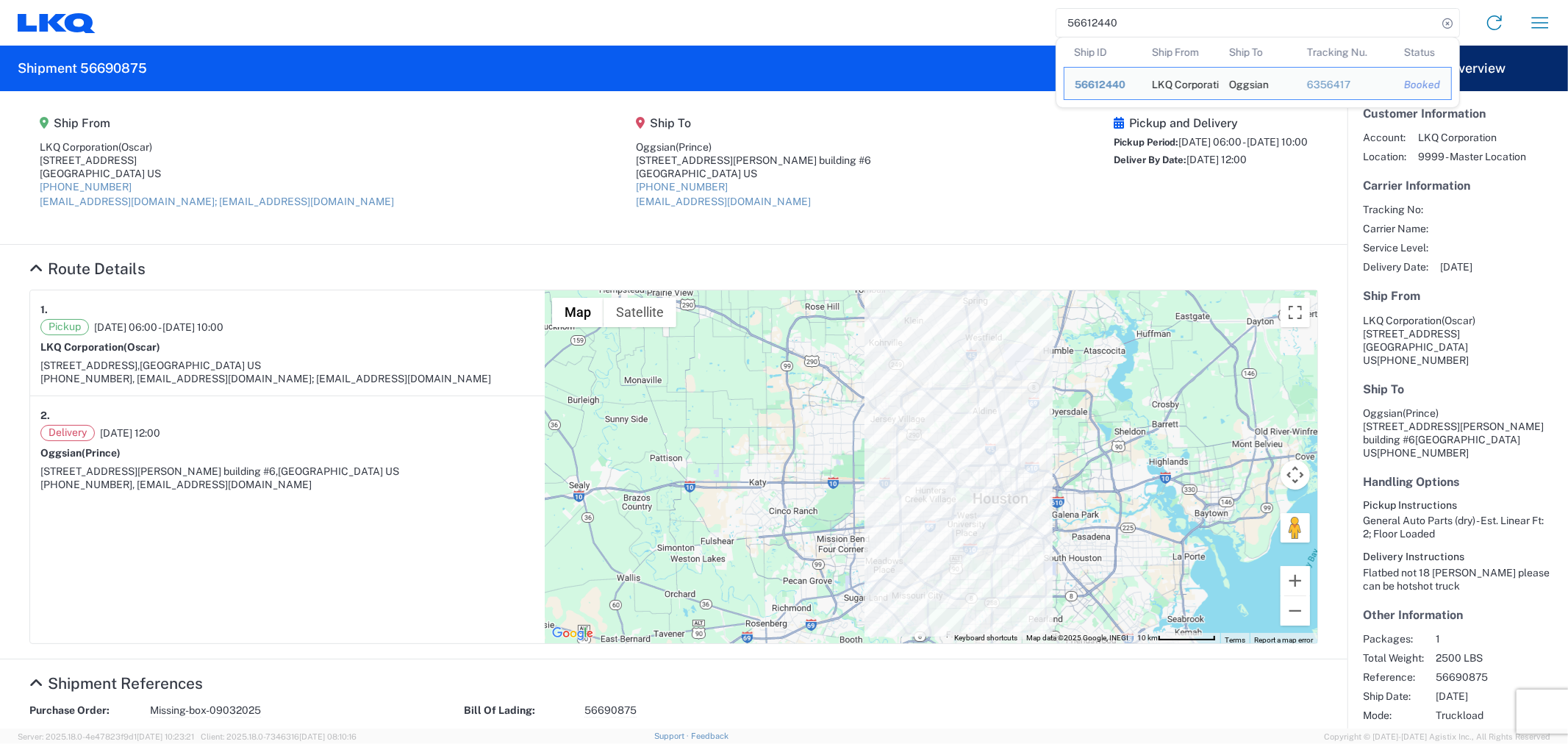
drag, startPoint x: 1155, startPoint y: 24, endPoint x: 1035, endPoint y: 37, distance: 120.7
click at [1035, 37] on div "56612440 Ship ID Ship From Ship To Tracking Nu. Status Ship ID 56612440 Ship Fr…" at bounding box center [829, 22] width 1468 height 36
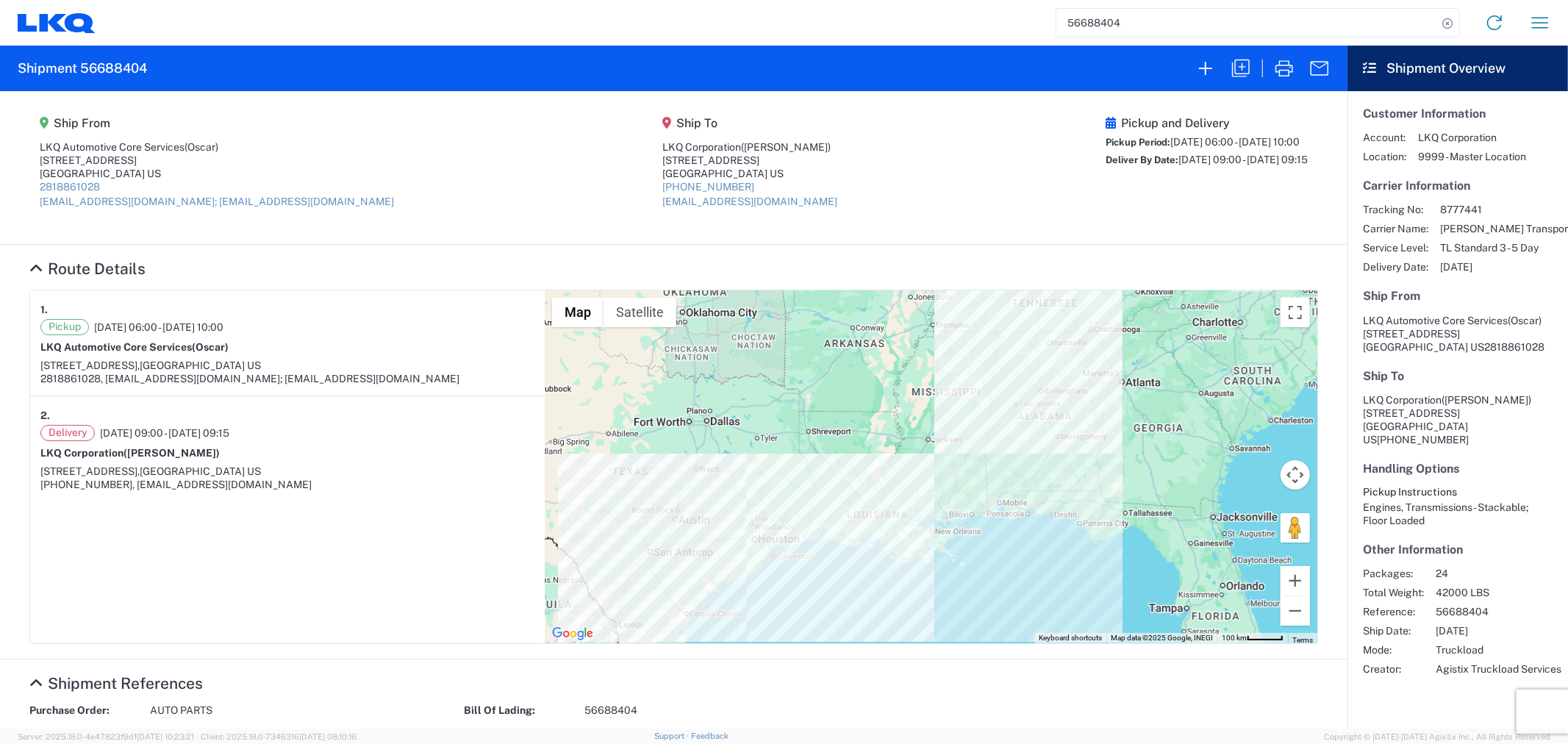
click at [1136, 26] on input "56688404" at bounding box center [1246, 22] width 380 height 28
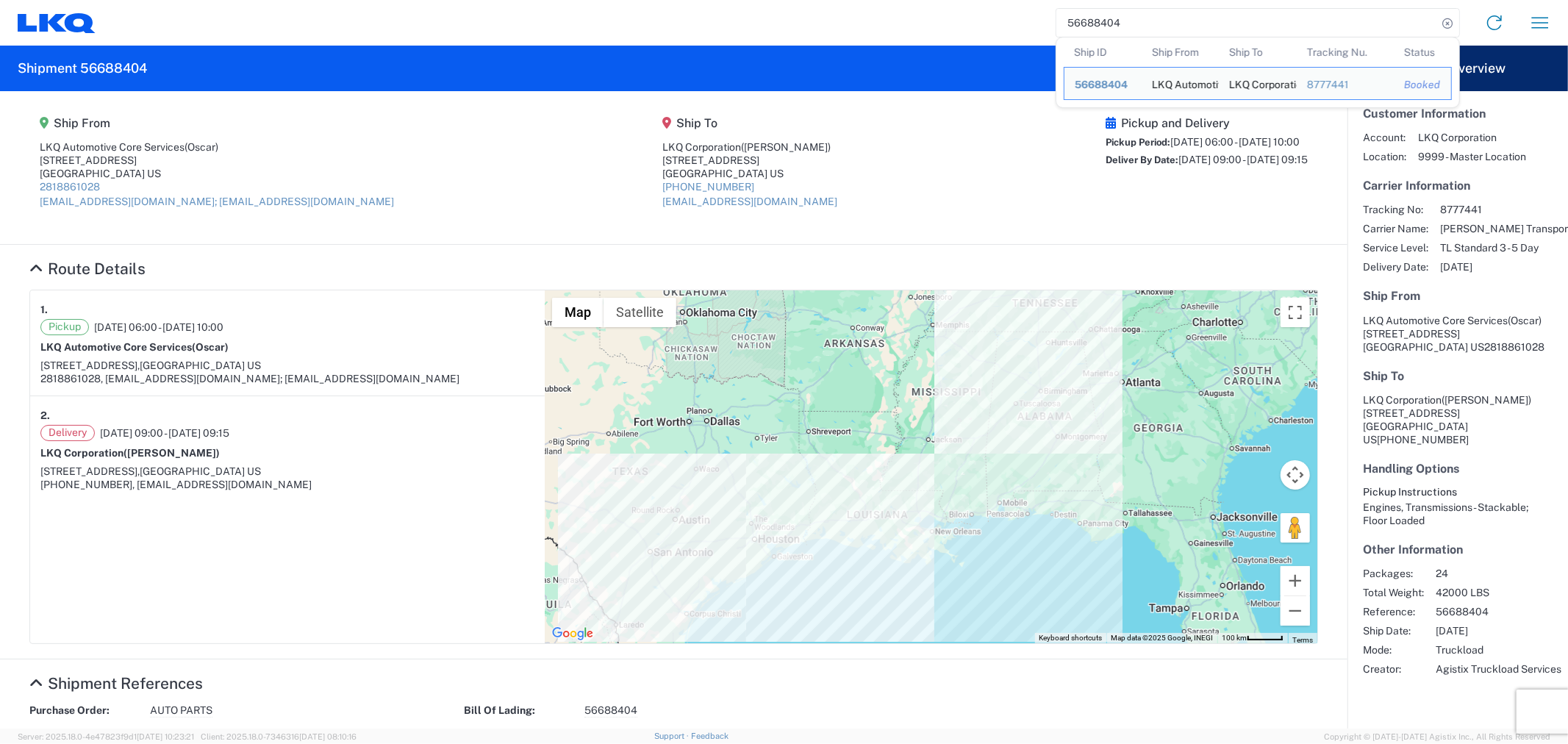
drag, startPoint x: 1055, startPoint y: 26, endPoint x: 991, endPoint y: 26, distance: 64.0
click at [991, 26] on div "56688404 Ship ID Ship From Ship To Tracking Nu. Status Ship ID 56688404 Ship Fr…" at bounding box center [829, 22] width 1468 height 36
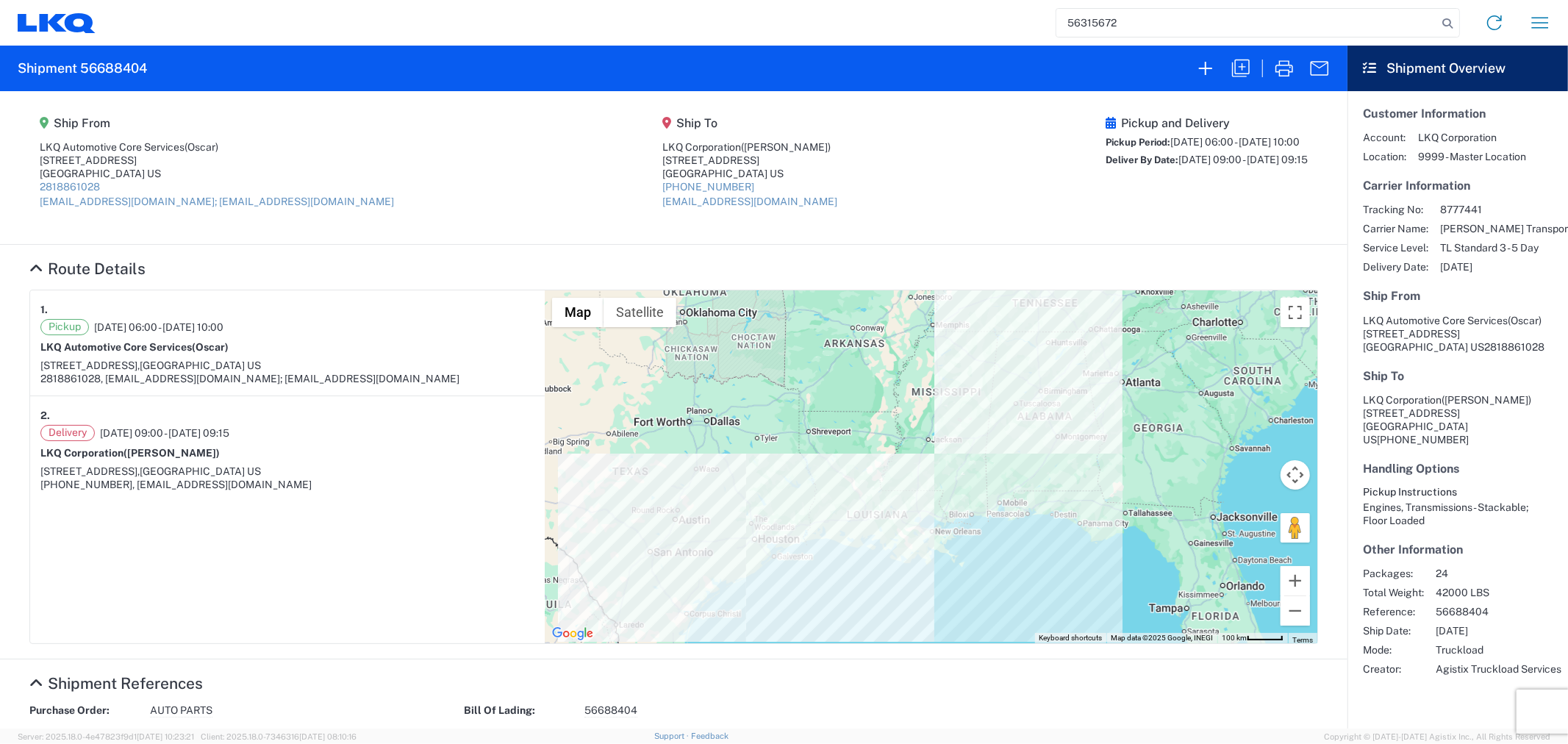
type input "56315672"
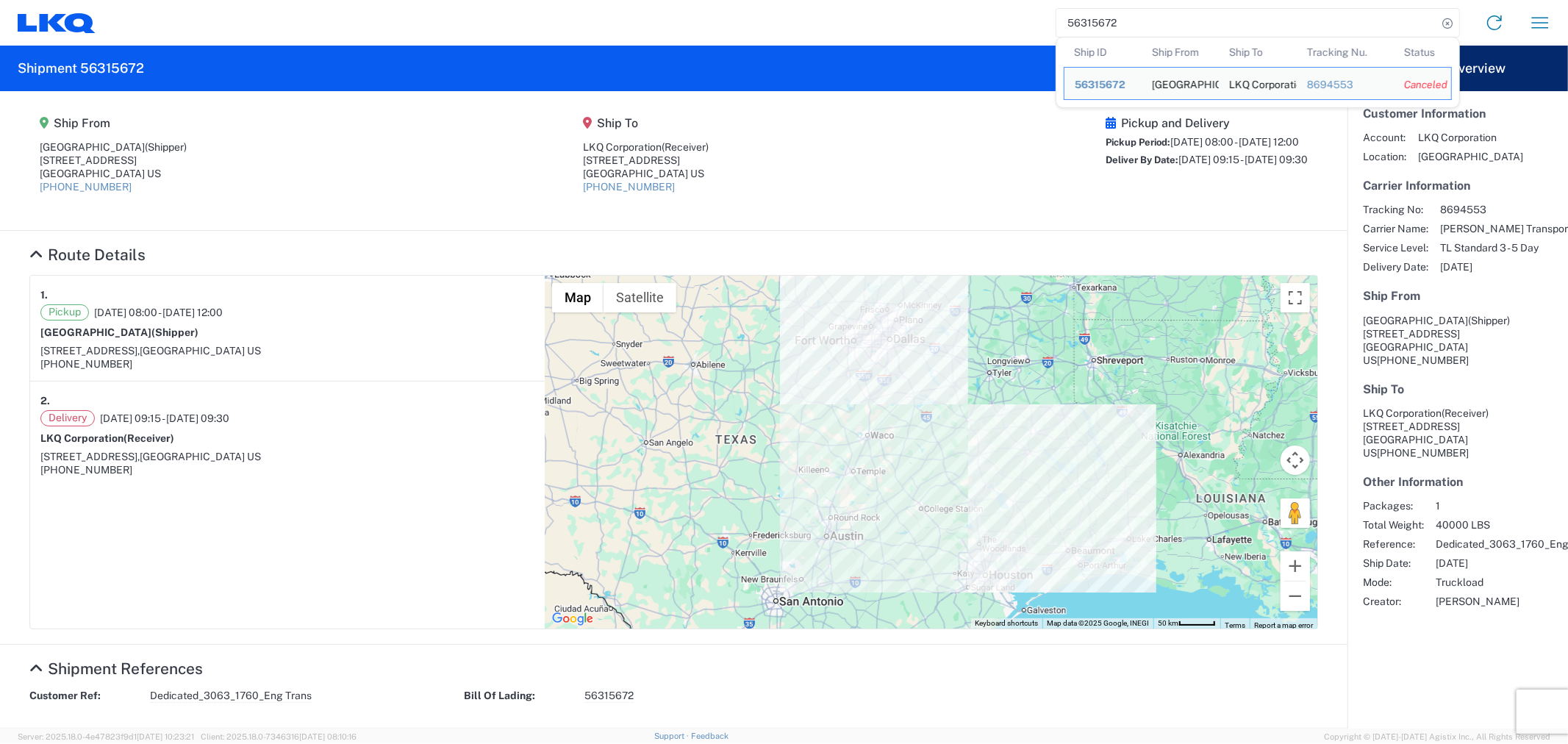
click at [1155, 9] on input "56315672" at bounding box center [1246, 22] width 380 height 28
drag, startPoint x: 1140, startPoint y: 24, endPoint x: 1006, endPoint y: 29, distance: 134.1
click at [1006, 29] on div "56315672 Ship ID Ship From Ship To Tracking Nu. Status Ship ID 56315672 Ship Fr…" at bounding box center [829, 22] width 1468 height 36
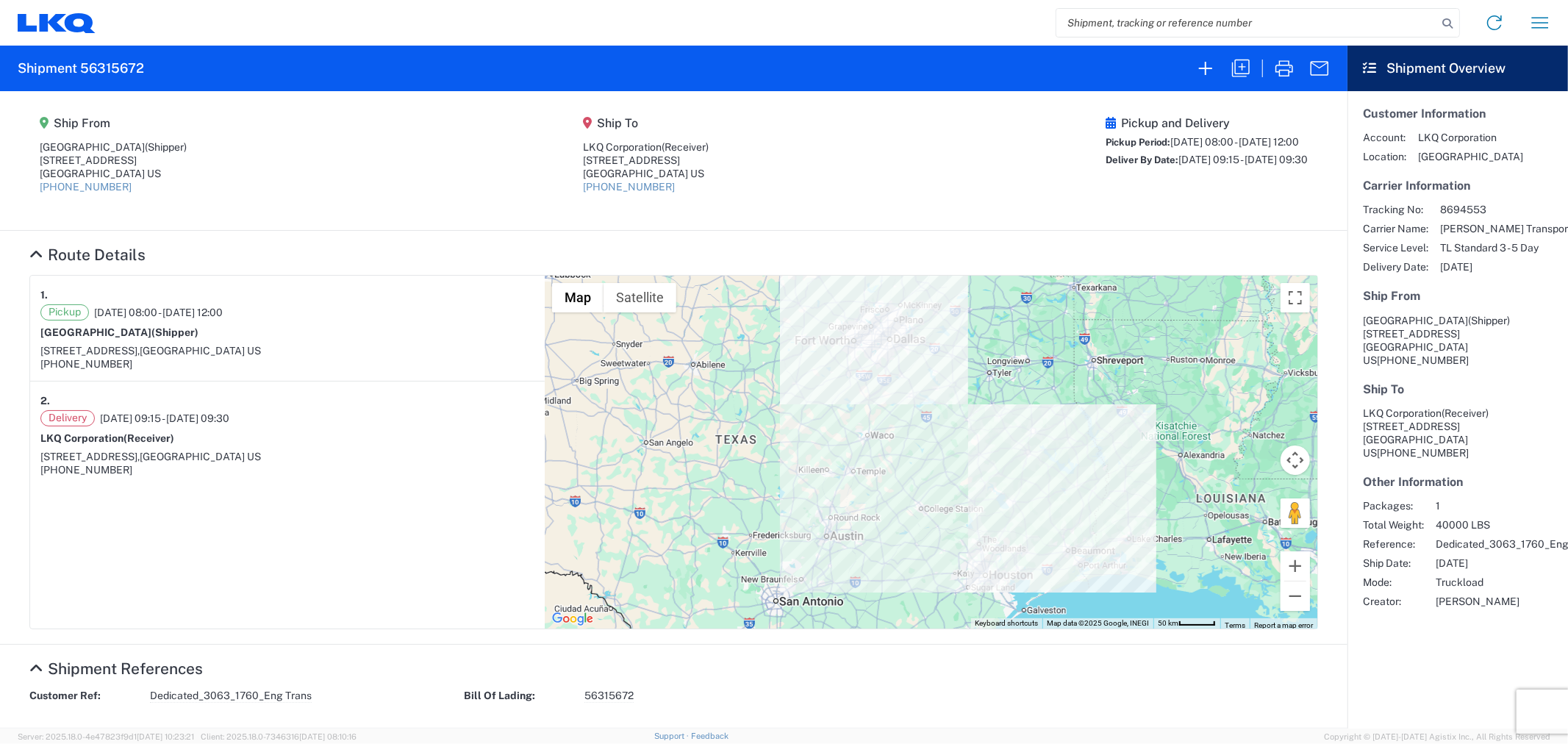
click at [385, 184] on agx-shipment-main-routing-info "Ship From [GEOGRAPHIC_DATA] (Shipper) [STREET_ADDRESS] [PHONE_NUMBER] Ship To L…" at bounding box center [673, 160] width 1289 height 109
click at [1200, 30] on input "search" at bounding box center [1246, 22] width 380 height 28
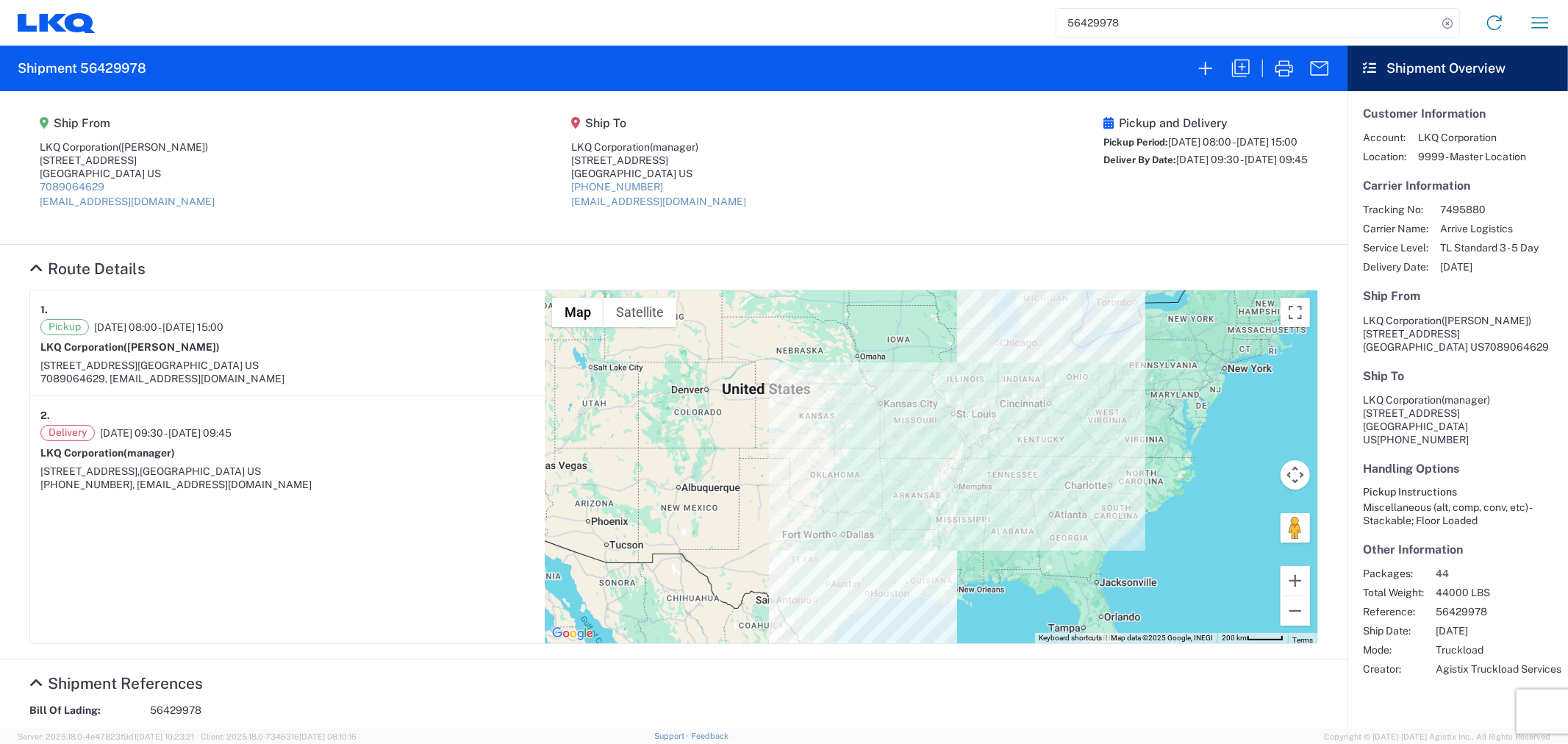
click at [393, 186] on agx-shipment-main-routing-info "Ship From LKQ Corporation ([PERSON_NAME]) [STREET_ADDRESS] US 7089064629 [EMAIL…" at bounding box center [673, 168] width 1289 height 124
click at [1162, 27] on input "56429978" at bounding box center [1246, 22] width 380 height 28
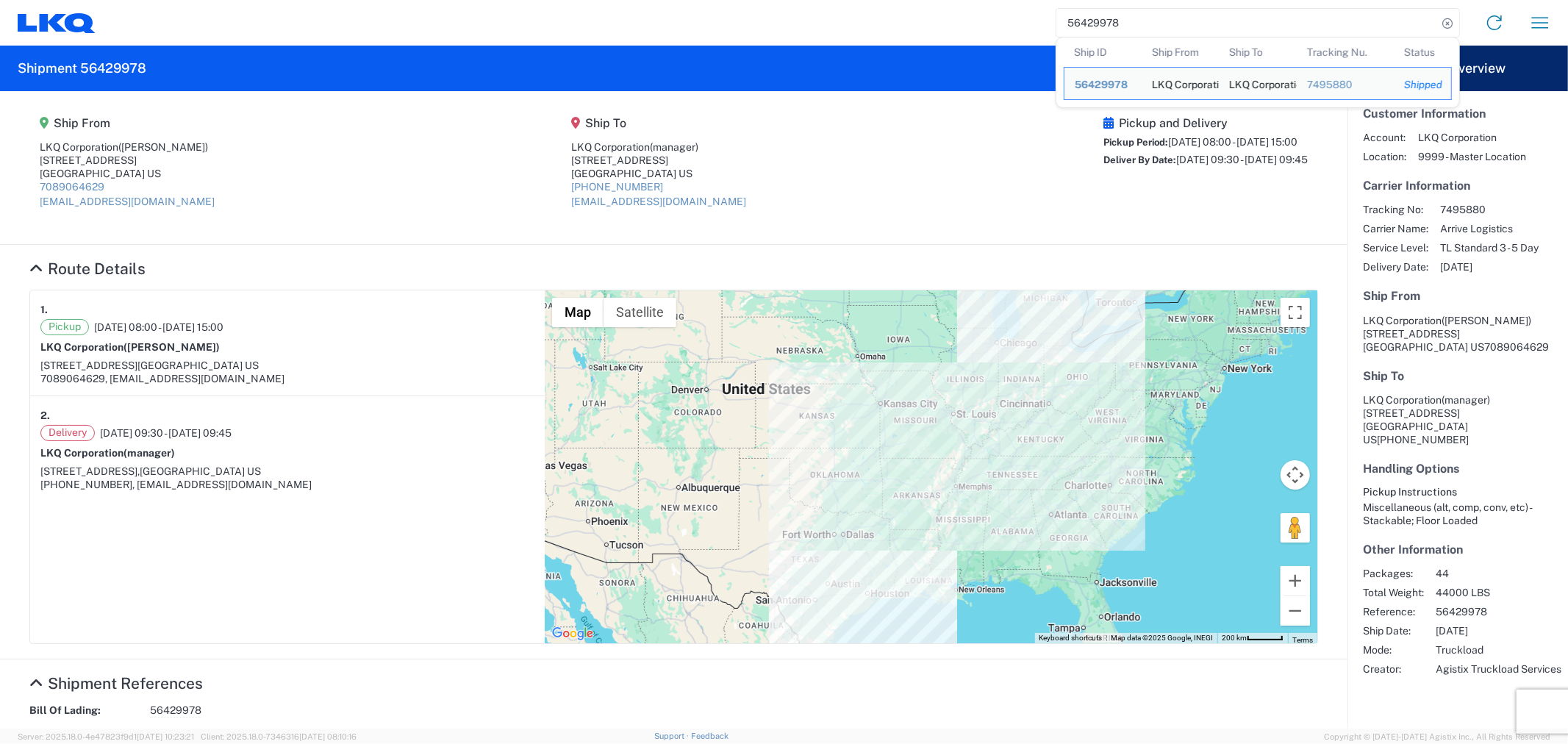
drag, startPoint x: 1133, startPoint y: 18, endPoint x: 1029, endPoint y: 18, distance: 104.0
click at [1029, 18] on div "56429978 Ship ID Ship From Ship To Tracking Nu. Status Ship ID 56429978 Ship Fr…" at bounding box center [829, 22] width 1468 height 36
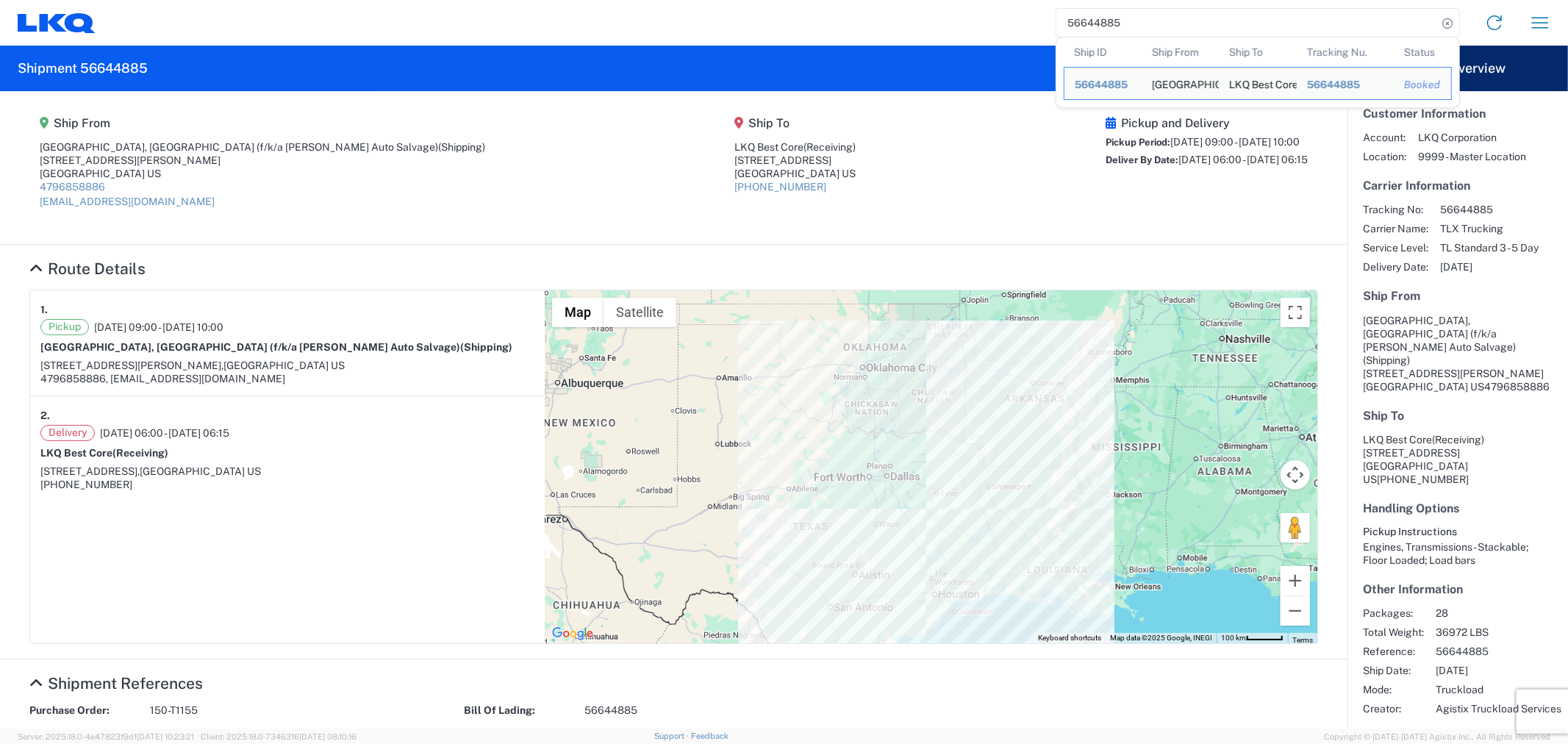
drag, startPoint x: 1111, startPoint y: 26, endPoint x: 936, endPoint y: 17, distance: 175.2
click at [934, 17] on div "56644885 Ship ID Ship From Ship To Tracking Nu. Status Ship ID 56644885 Ship Fr…" at bounding box center [829, 22] width 1468 height 36
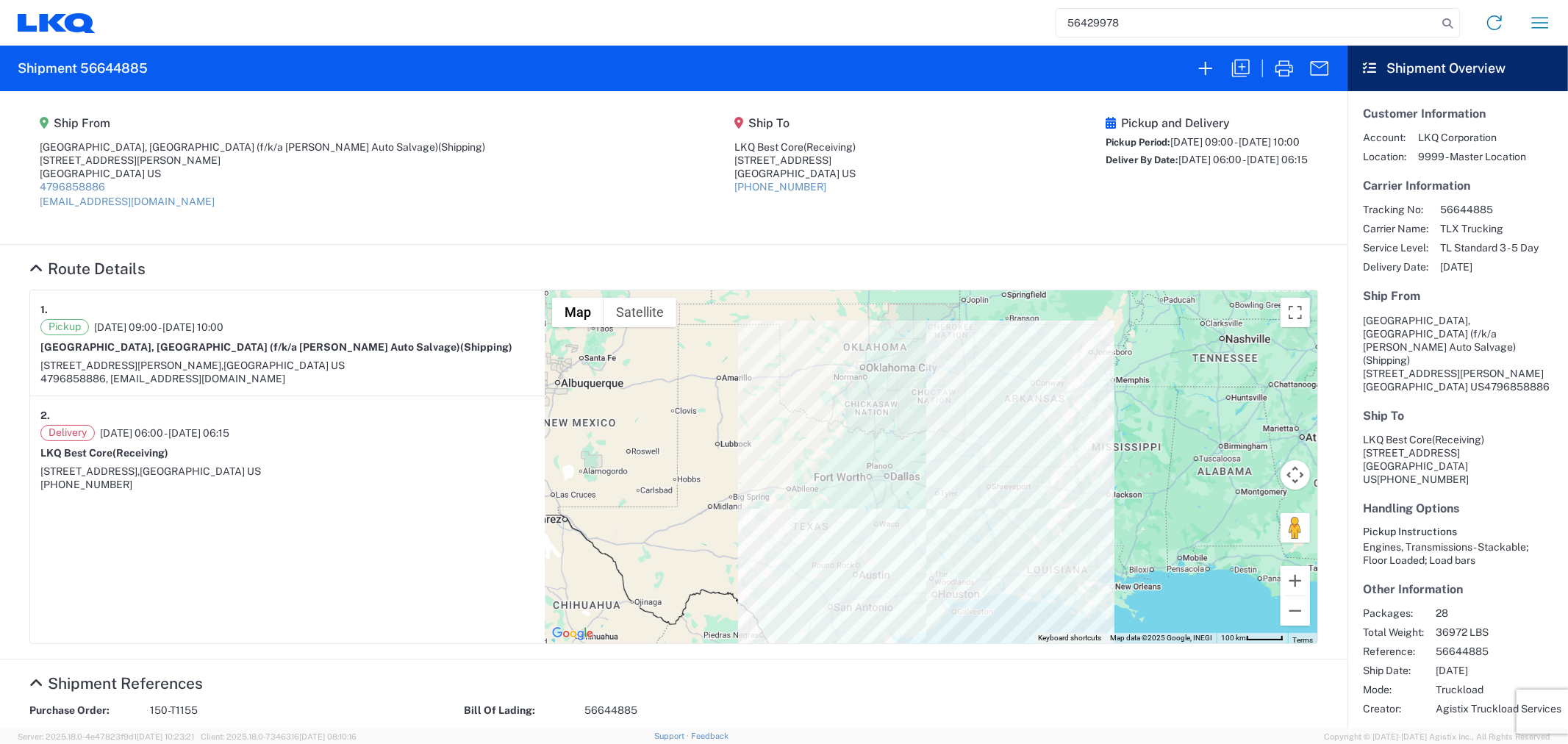
type input "56429978"
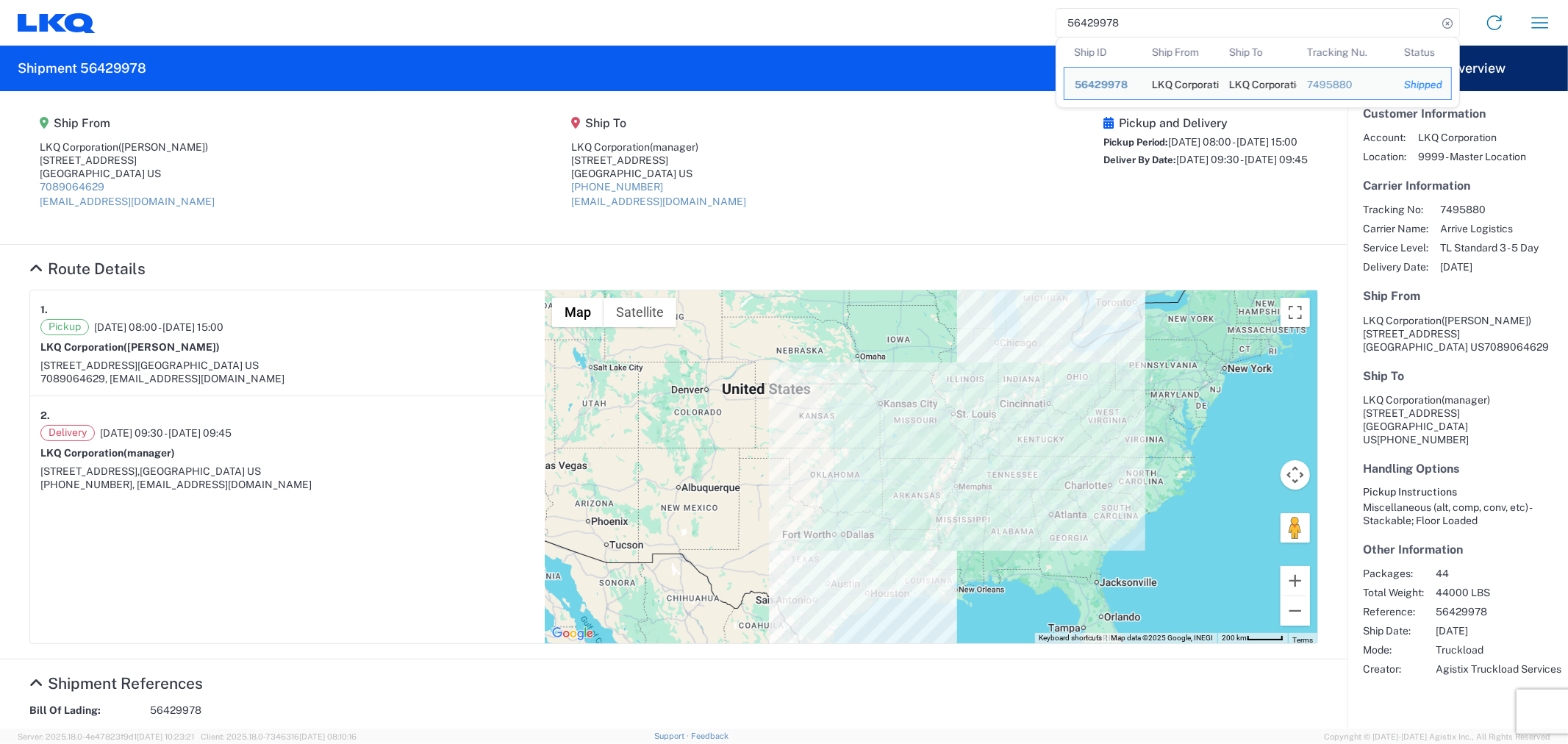
drag, startPoint x: 775, startPoint y: 228, endPoint x: 723, endPoint y: 226, distance: 52.0
click at [770, 228] on agx-shipment-main-routing-info "Ship From LKQ Corporation ([PERSON_NAME]) [STREET_ADDRESS] US 7089064629 [EMAIL…" at bounding box center [673, 168] width 1289 height 124
drag, startPoint x: 1157, startPoint y: 28, endPoint x: 971, endPoint y: 44, distance: 186.7
click at [971, 44] on agx-form-navbar "56429978 Ship ID Ship From Ship To Tracking Nu. Status Ship ID 56429978 Ship Fr…" at bounding box center [784, 22] width 1568 height 45
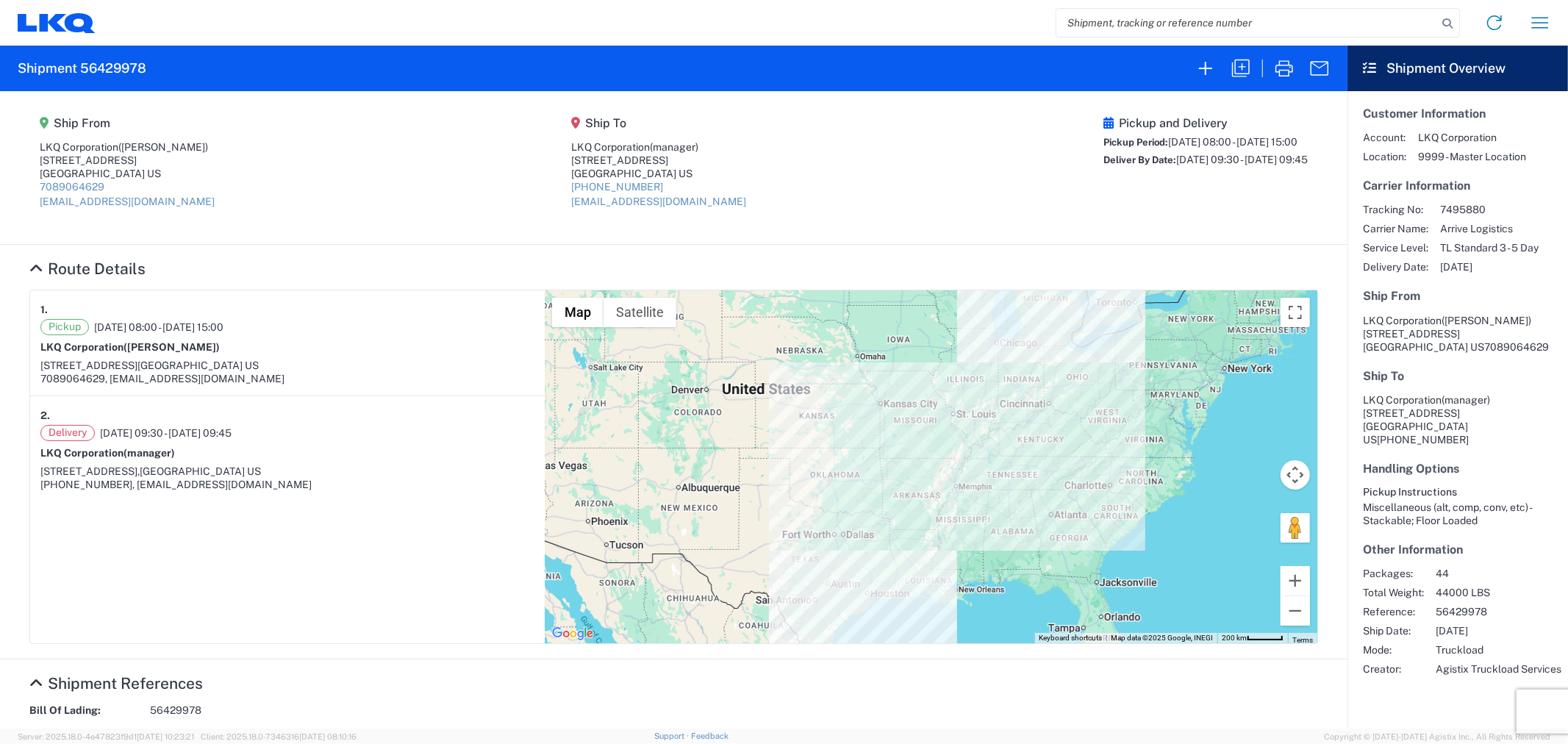
click at [1113, 22] on input "search" at bounding box center [1246, 22] width 380 height 28
paste input "56683651"
click at [1258, 23] on input "56683651" at bounding box center [1246, 22] width 380 height 28
type input "56683651"
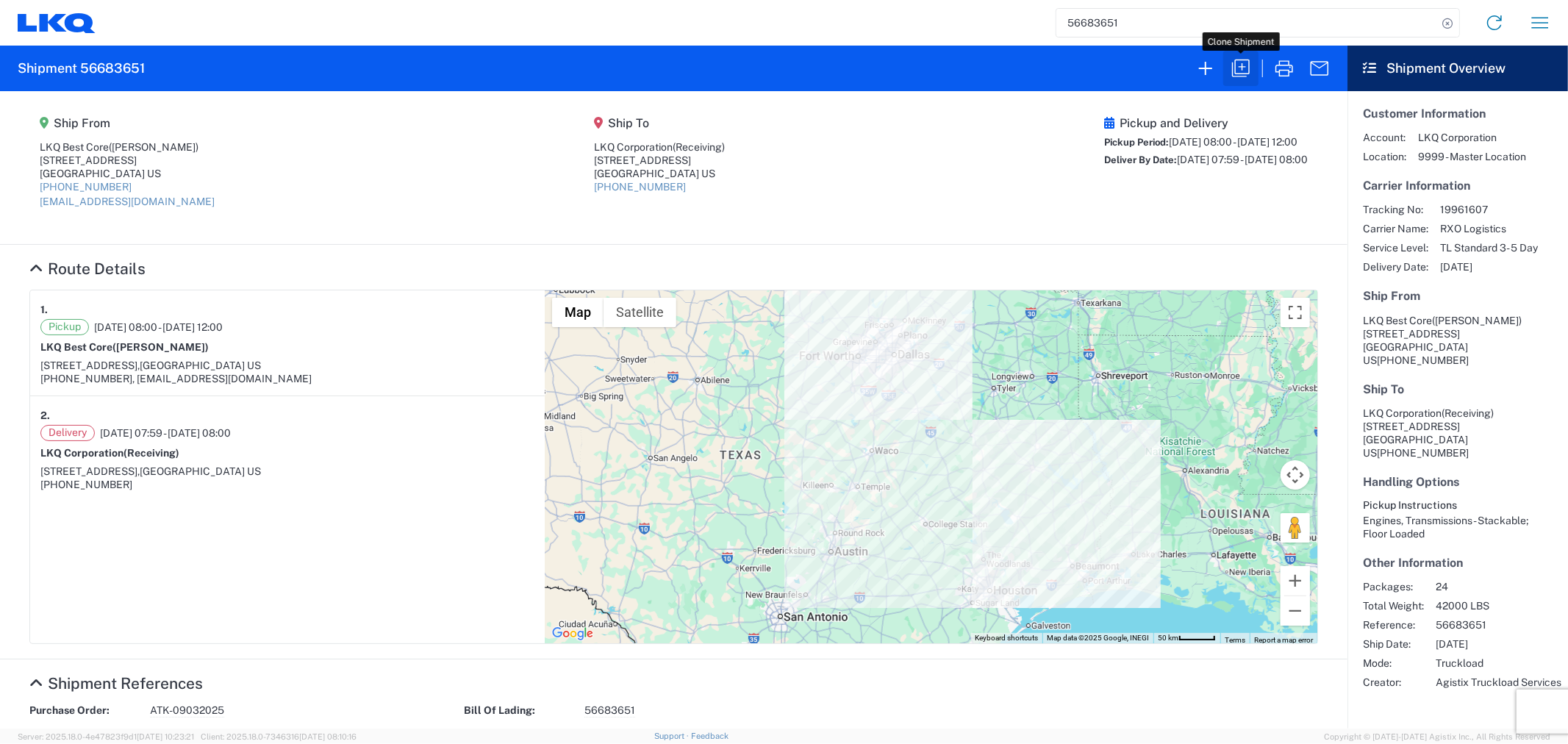
click at [1235, 72] on icon "button" at bounding box center [1241, 69] width 17 height 17
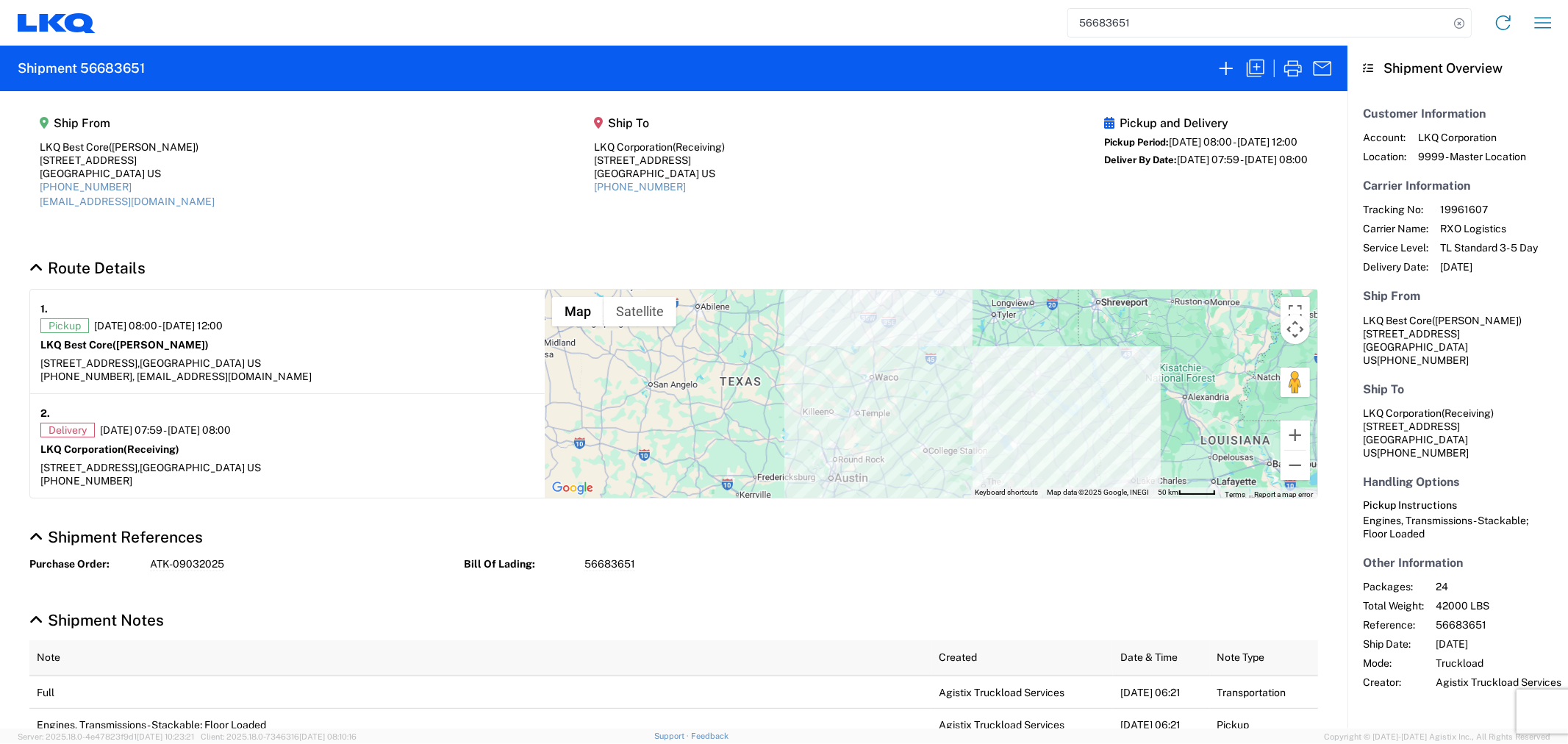
select select "STDV"
select select "FULL"
select select "US"
select select "LBS"
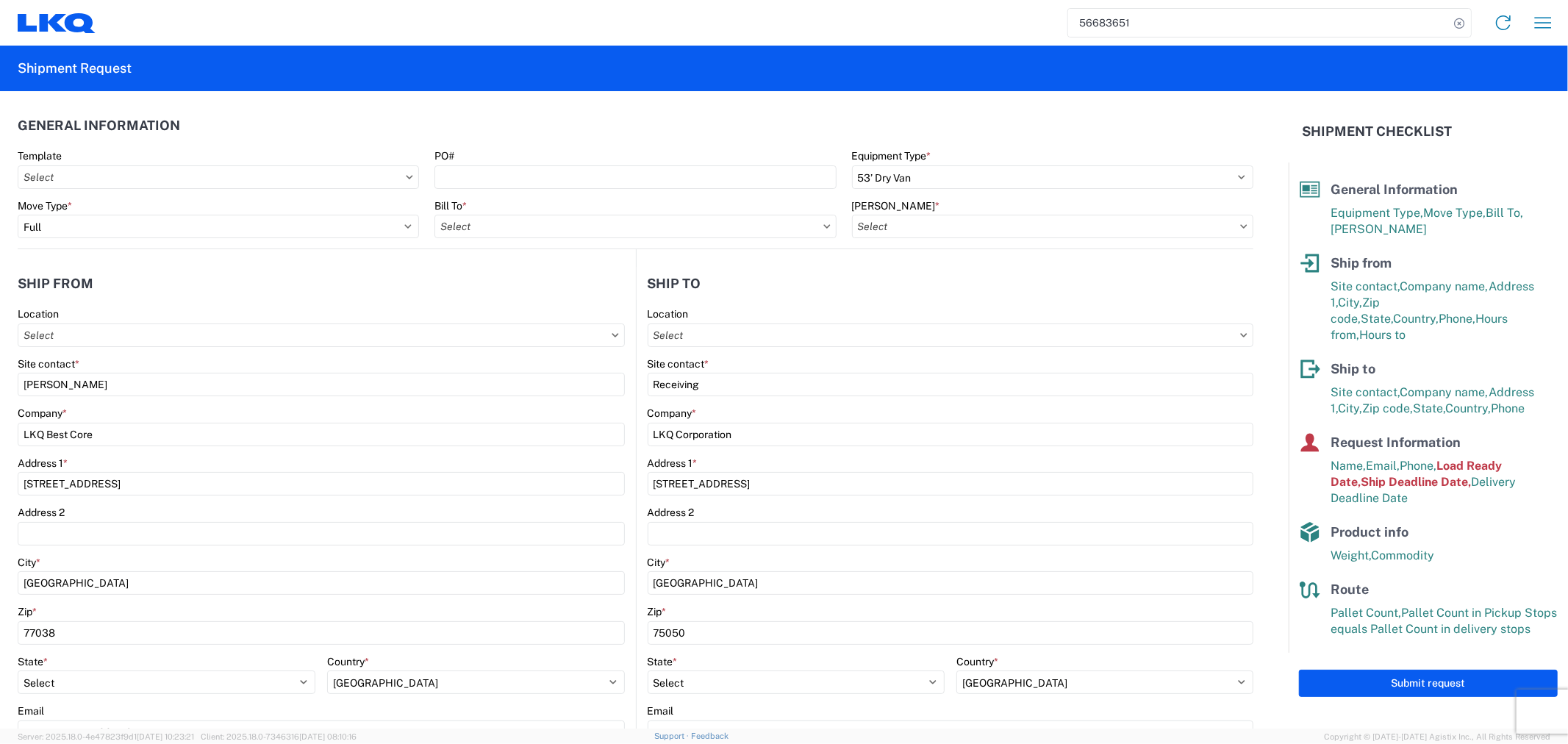
type input "1760 - LKQ Best Core"
type input "1760-1300-50180-0000 - 1760 Freight In - Cores"
type input "1882 - North American ATK Corporation"
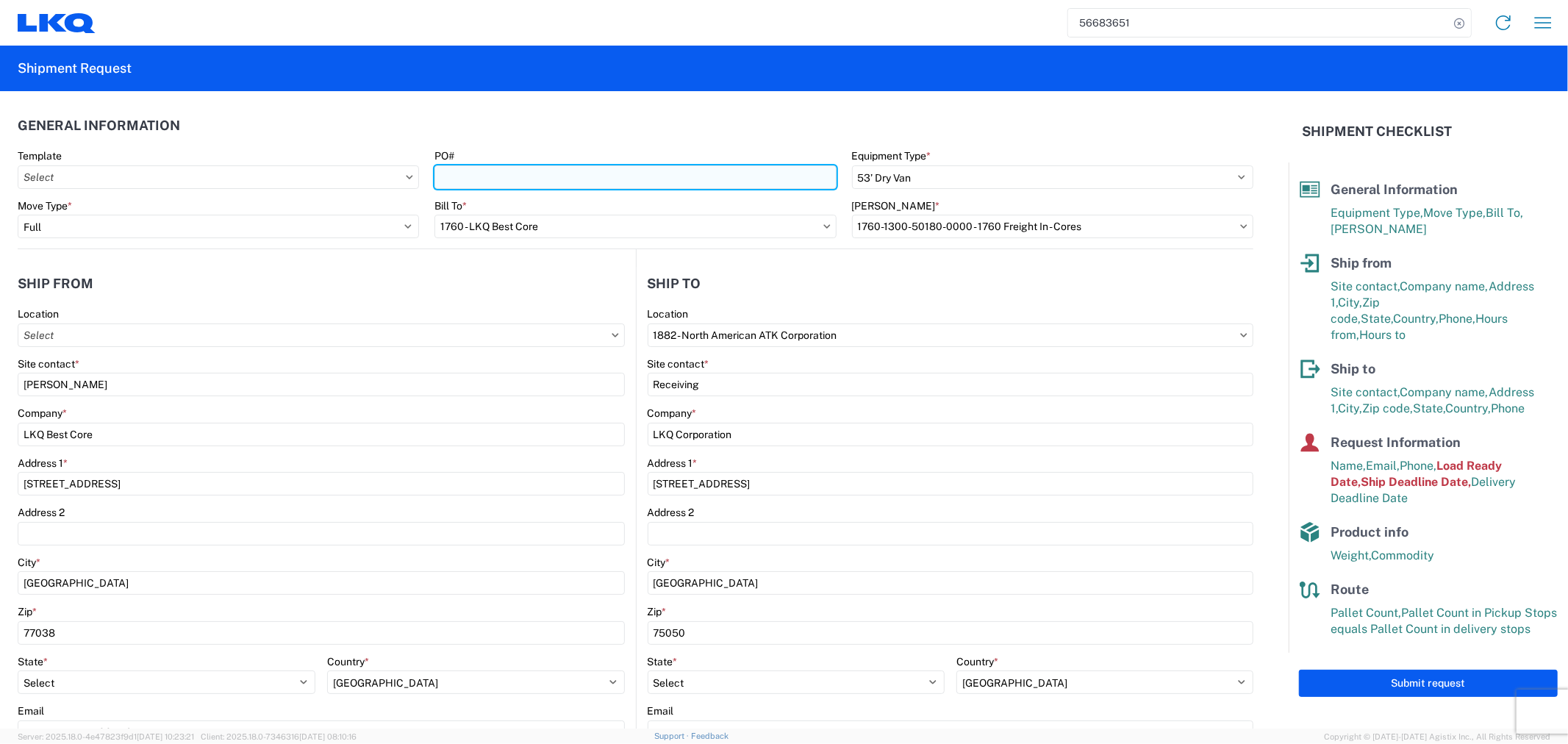
click at [508, 174] on input "PO#" at bounding box center [635, 177] width 402 height 23
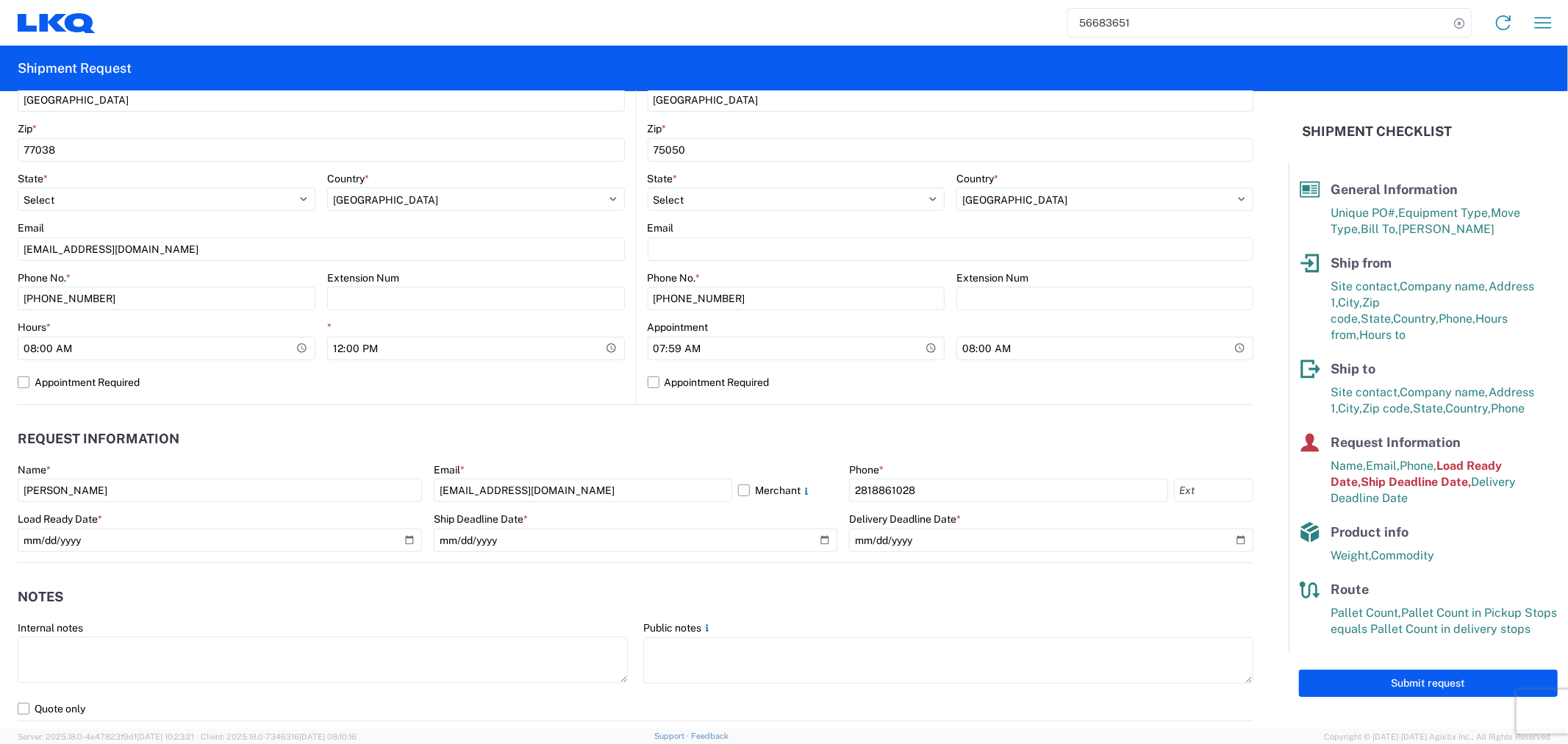
scroll to position [489, 0]
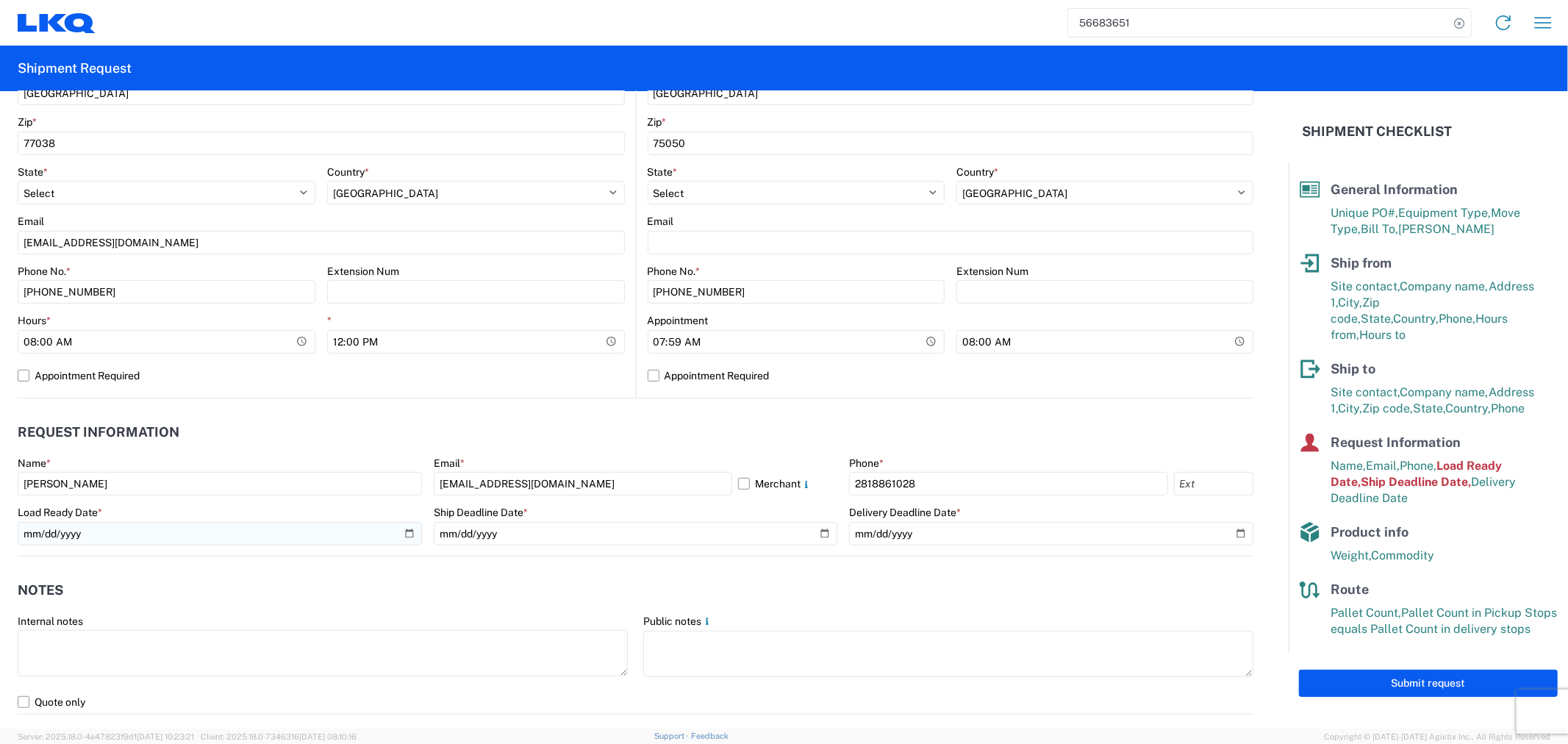
type input "Heads-09042025"
click at [406, 535] on input "[DATE]" at bounding box center [219, 534] width 405 height 23
type input "[DATE]"
click at [816, 530] on input "[DATE]" at bounding box center [635, 534] width 405 height 23
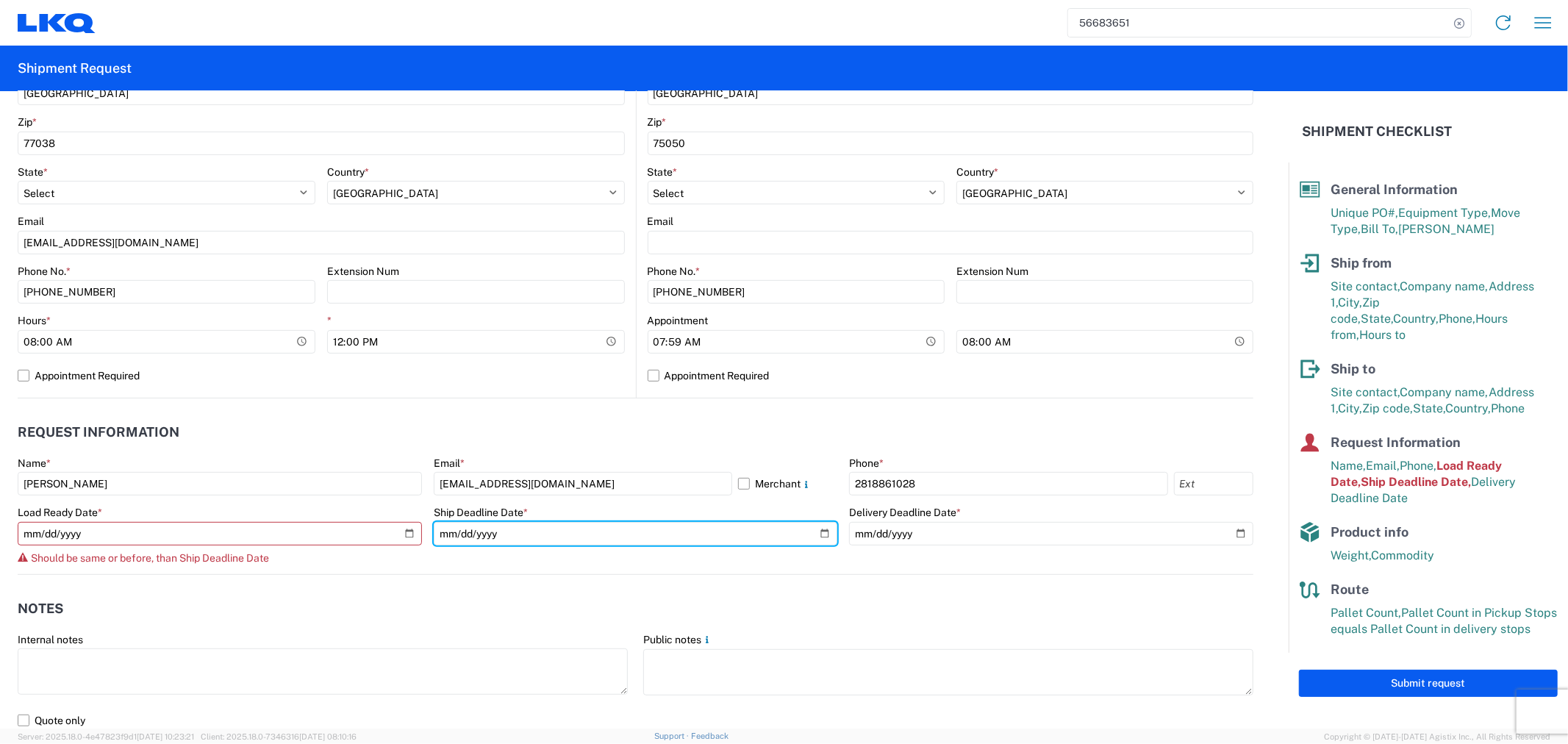
type input "[DATE]"
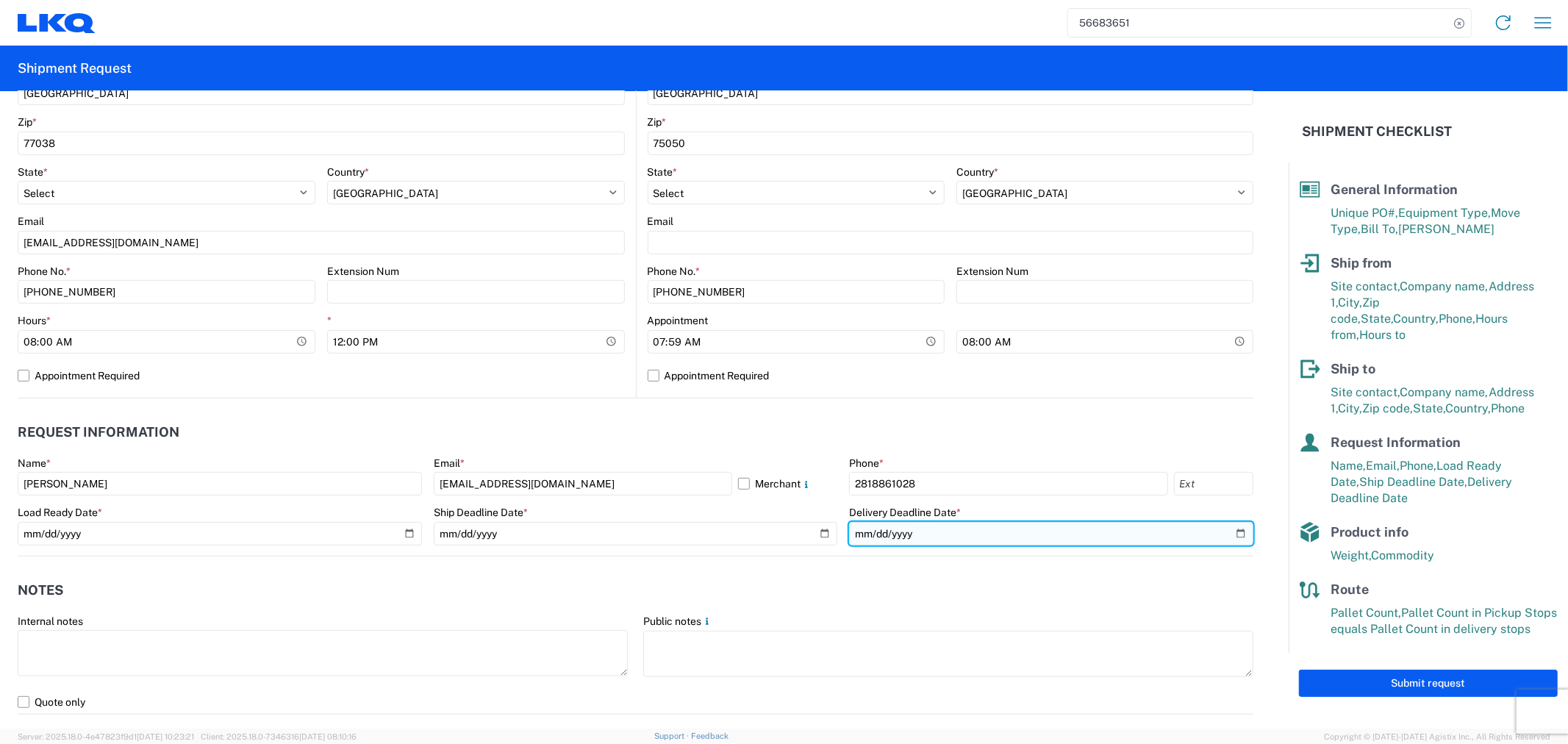
click at [1228, 532] on input "[DATE]" at bounding box center [1051, 534] width 405 height 23
type input "[DATE]"
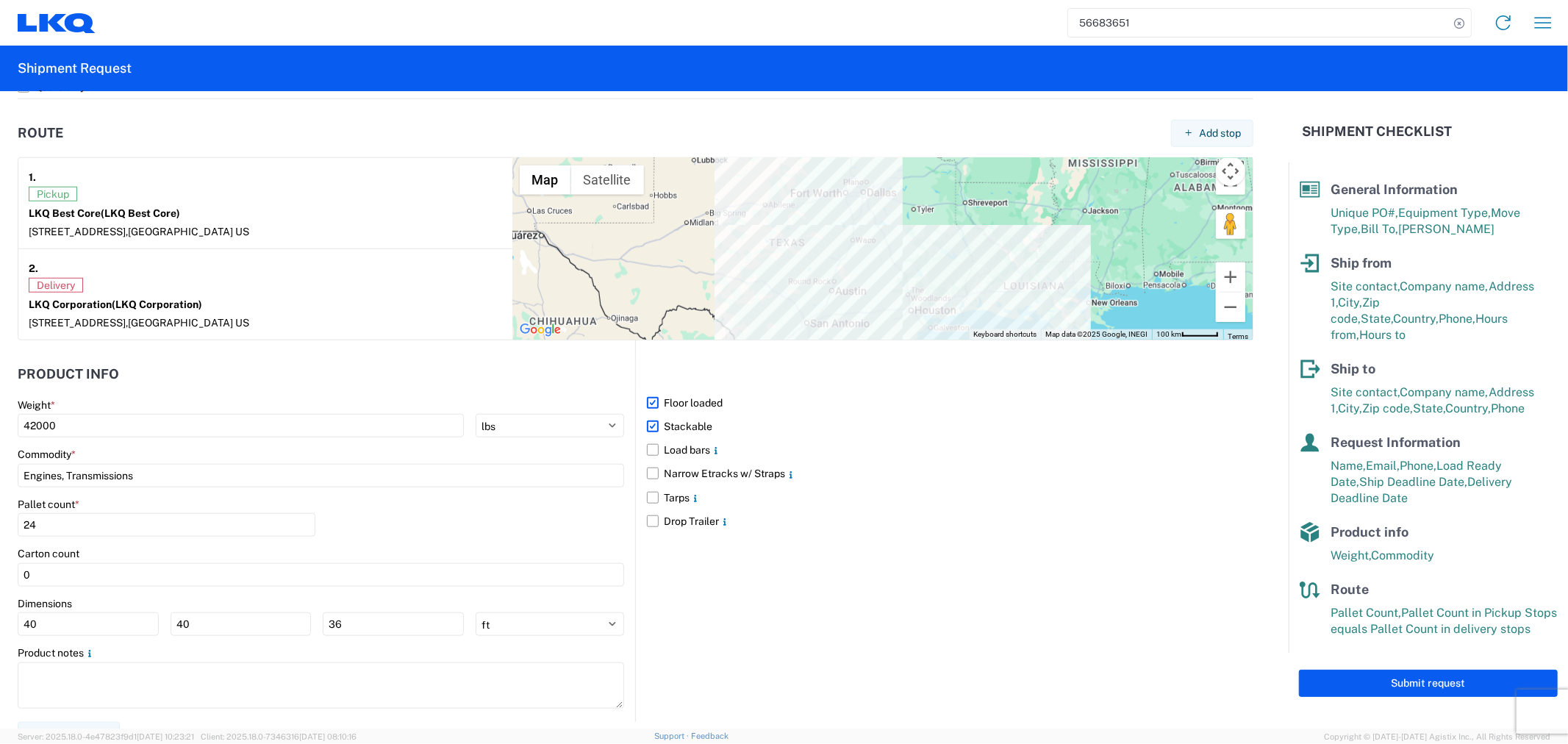
scroll to position [1126, 0]
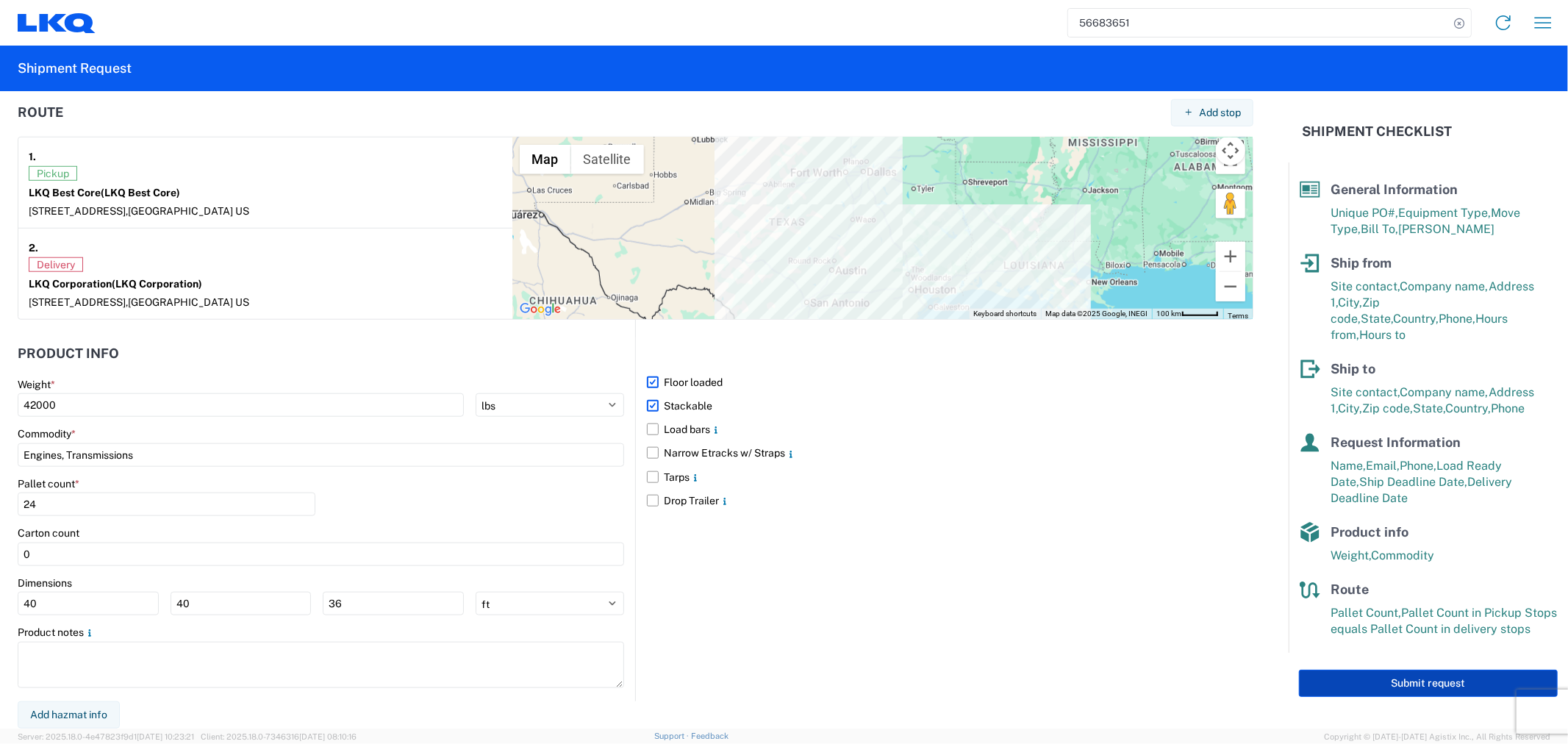
click at [1390, 673] on button "Submit request" at bounding box center [1429, 683] width 259 height 27
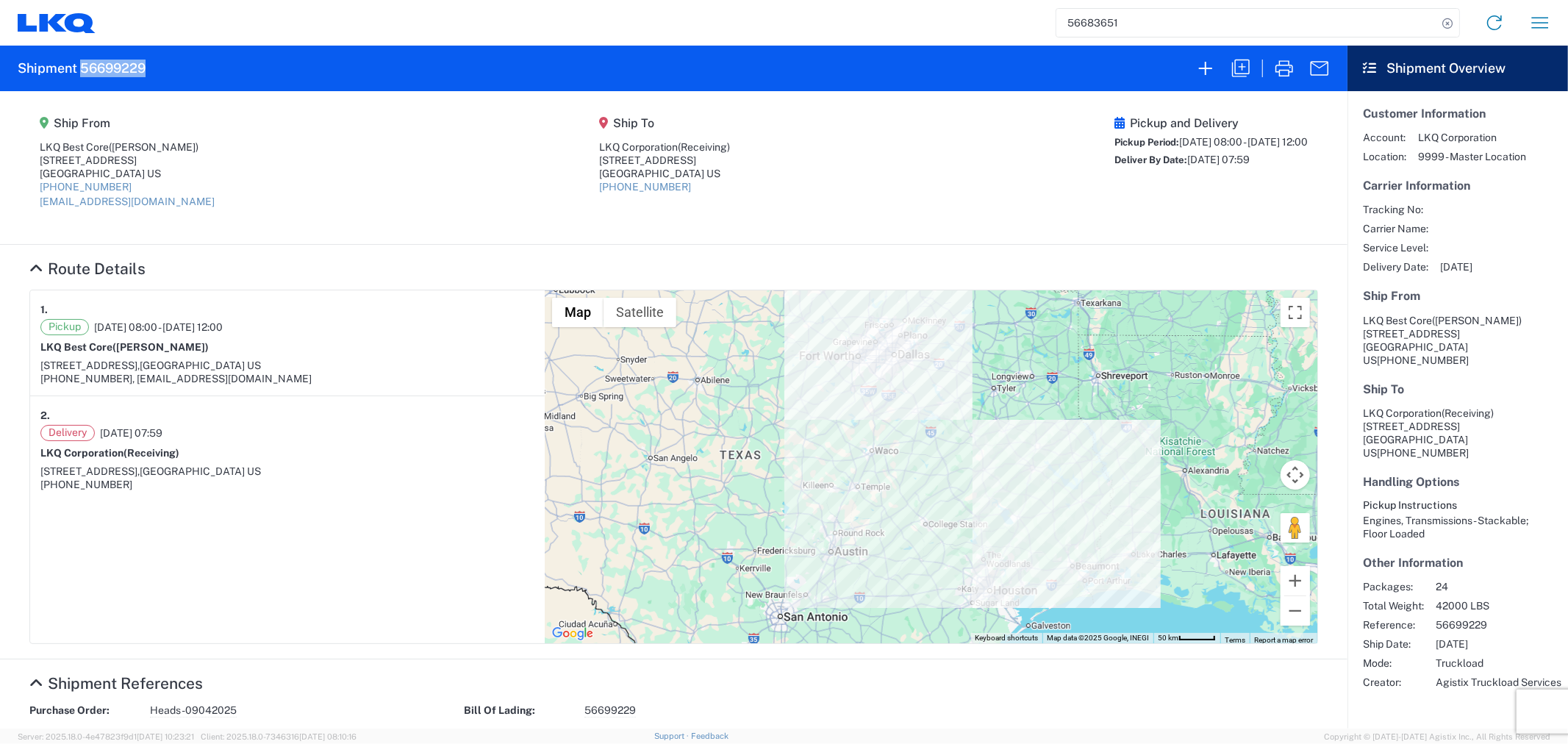
drag, startPoint x: 148, startPoint y: 63, endPoint x: 84, endPoint y: 67, distance: 64.1
click at [84, 67] on agx-form-header "Shipment 56699229" at bounding box center [674, 68] width 1348 height 45
copy h2 "56699229"
